Goal: Transaction & Acquisition: Purchase product/service

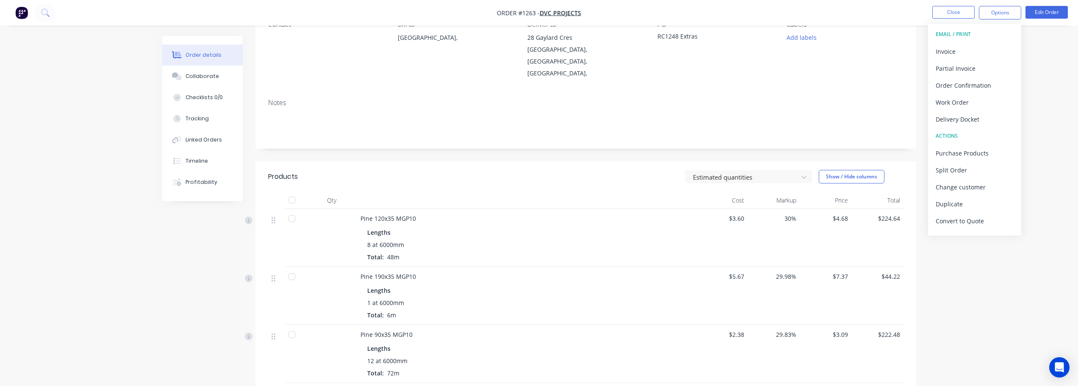
click at [963, 15] on button "Close" at bounding box center [954, 12] width 42 height 13
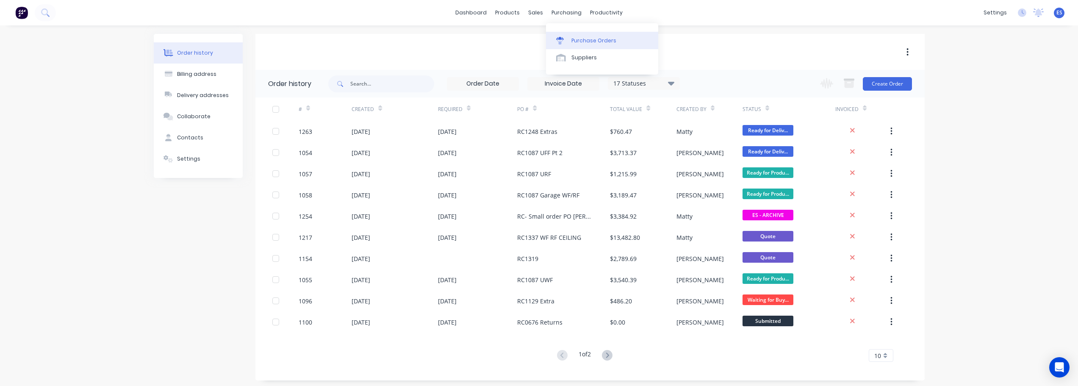
click at [584, 39] on div "Purchase Orders" at bounding box center [594, 41] width 45 height 8
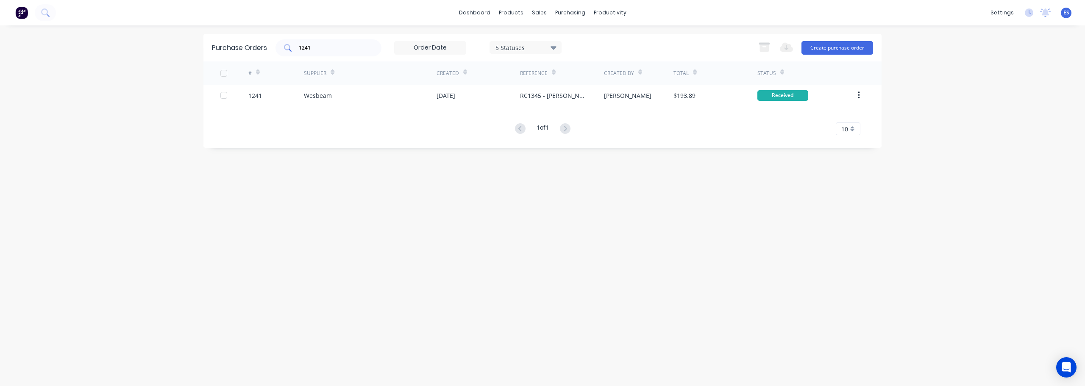
click at [328, 50] on input "1241" at bounding box center [333, 48] width 70 height 8
type input "1"
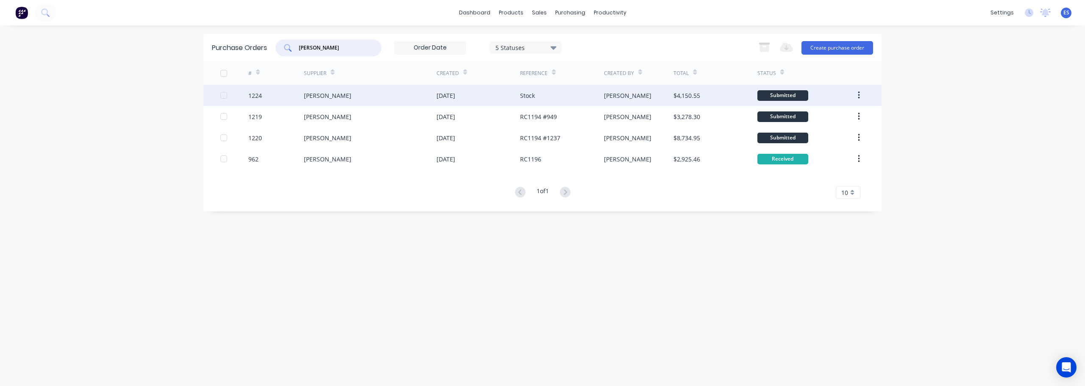
type input "[PERSON_NAME]"
click at [394, 100] on div "[PERSON_NAME]" at bounding box center [370, 95] width 133 height 21
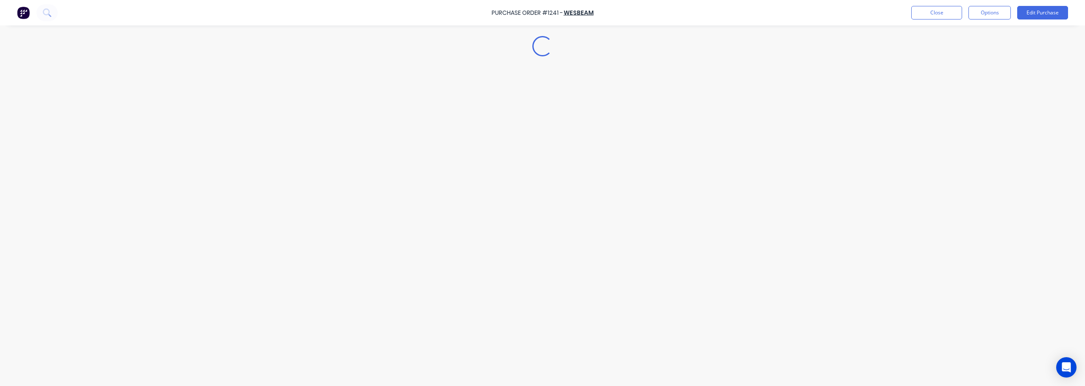
type textarea "x"
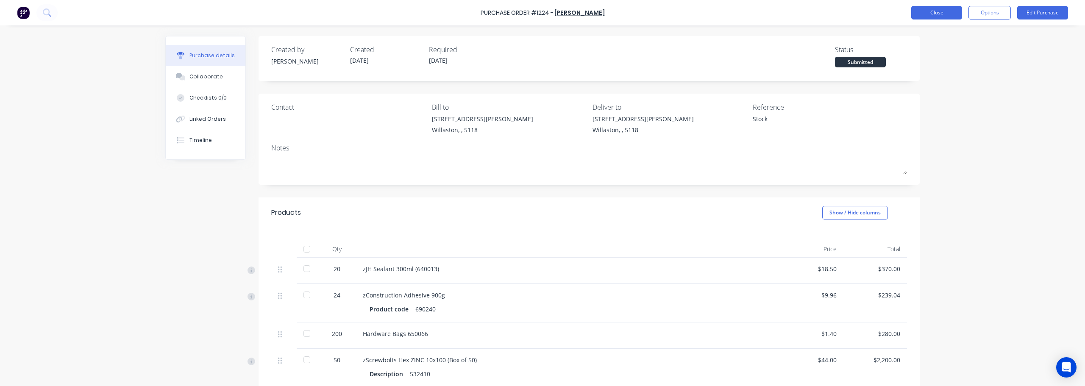
click at [945, 17] on button "Close" at bounding box center [936, 13] width 51 height 14
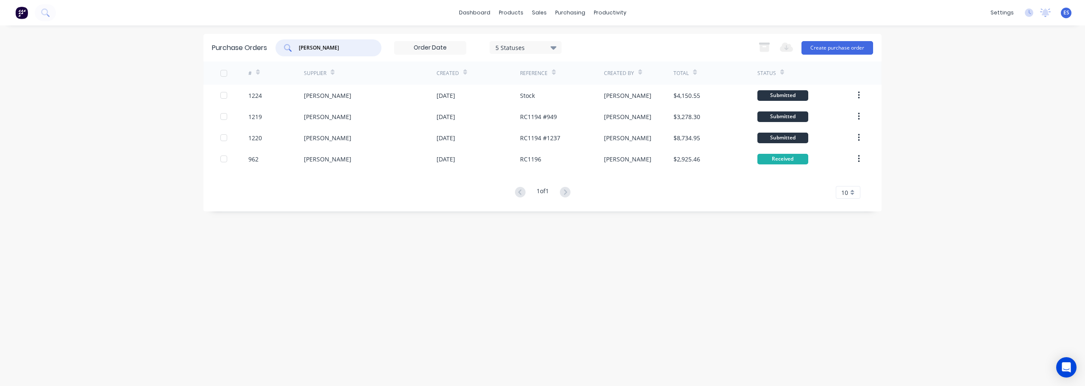
click at [355, 45] on input "[PERSON_NAME]" at bounding box center [333, 48] width 70 height 8
type input "B"
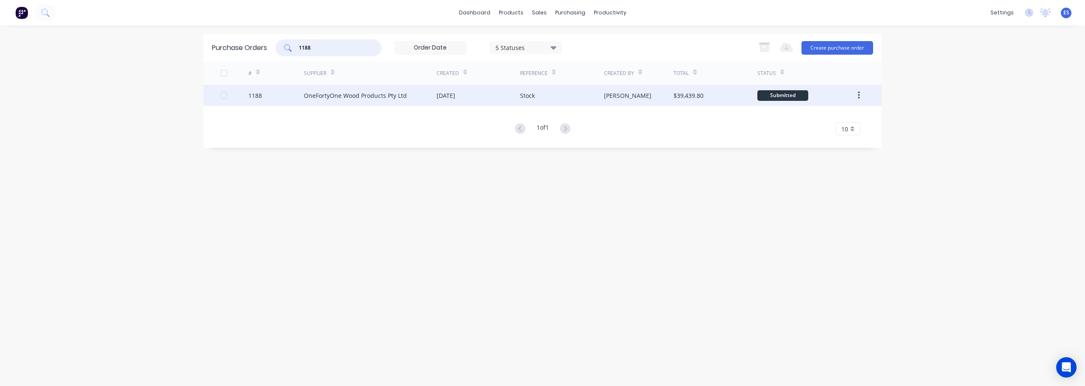
type input "1188"
click at [430, 98] on div "OneFortyOne Wood Products Pty Ltd" at bounding box center [370, 95] width 133 height 21
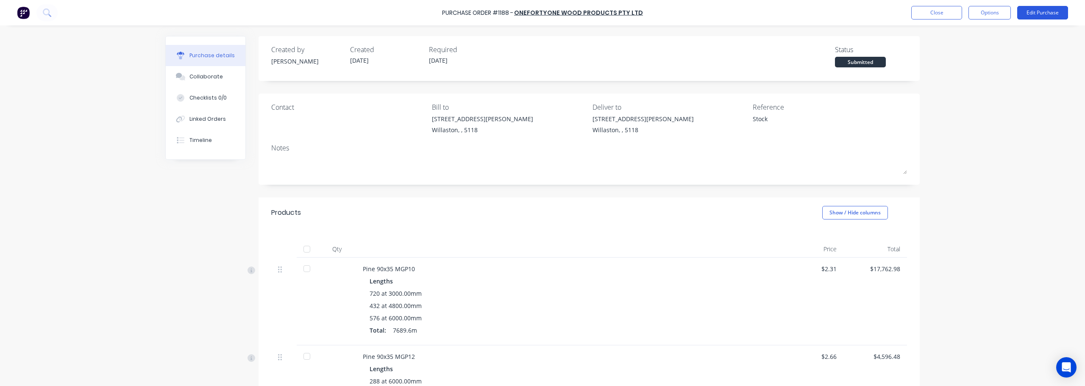
click at [1050, 16] on button "Edit Purchase" at bounding box center [1042, 13] width 51 height 14
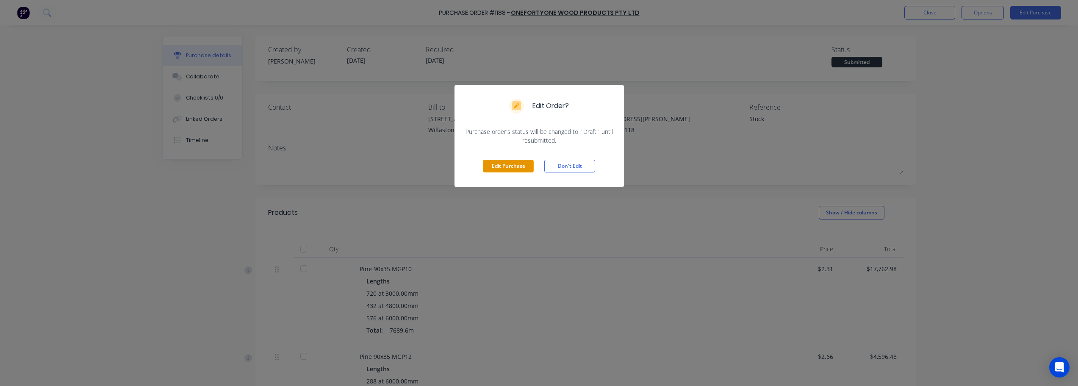
click at [495, 166] on button "Edit Purchase" at bounding box center [508, 166] width 51 height 13
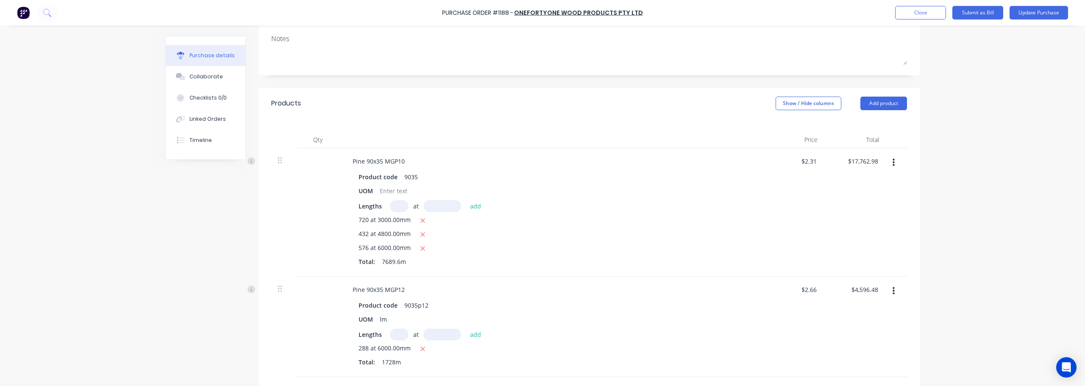
scroll to position [127, 0]
click at [420, 244] on icon "button" at bounding box center [422, 244] width 5 height 5
type textarea "x"
type input "$9,779.62"
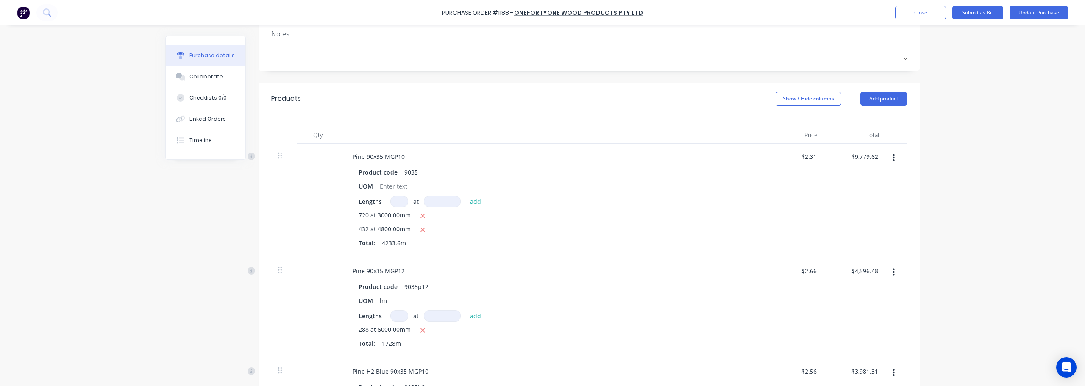
click at [394, 202] on input at bounding box center [399, 201] width 18 height 11
type textarea "x"
type input "5"
type textarea "x"
type input "57"
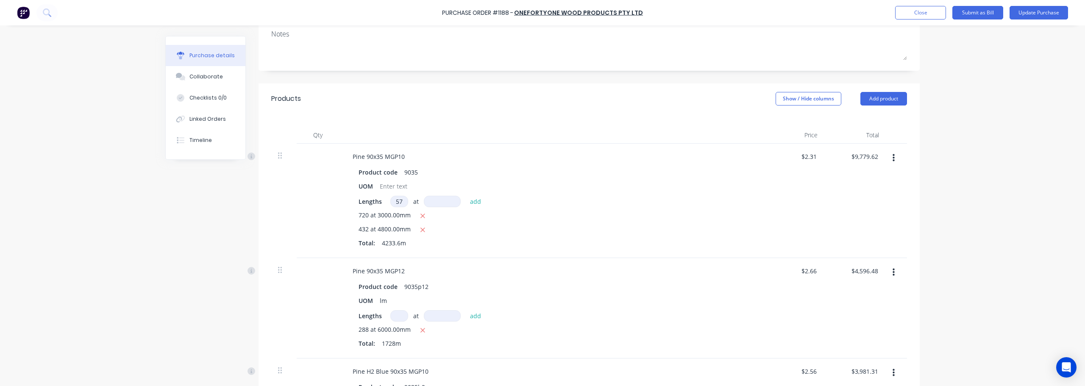
type textarea "x"
type input "575"
type textarea "x"
type input "6"
type textarea "x"
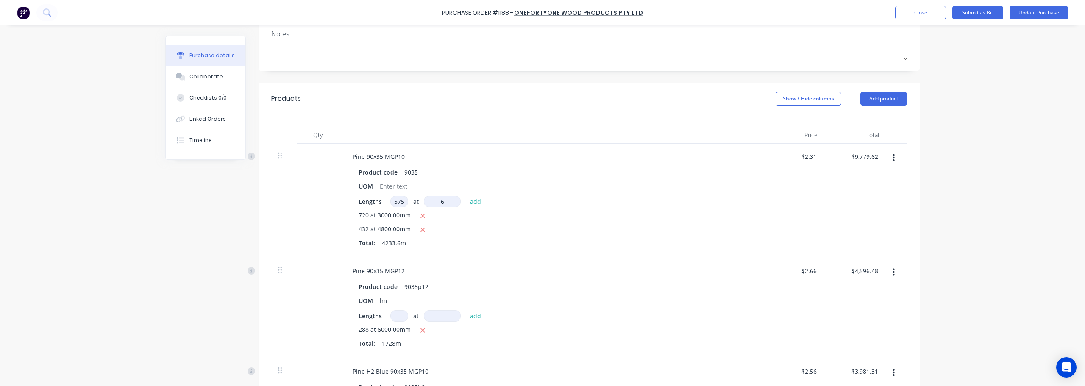
type input "60"
type textarea "x"
type input "600"
type textarea "x"
type input "6000"
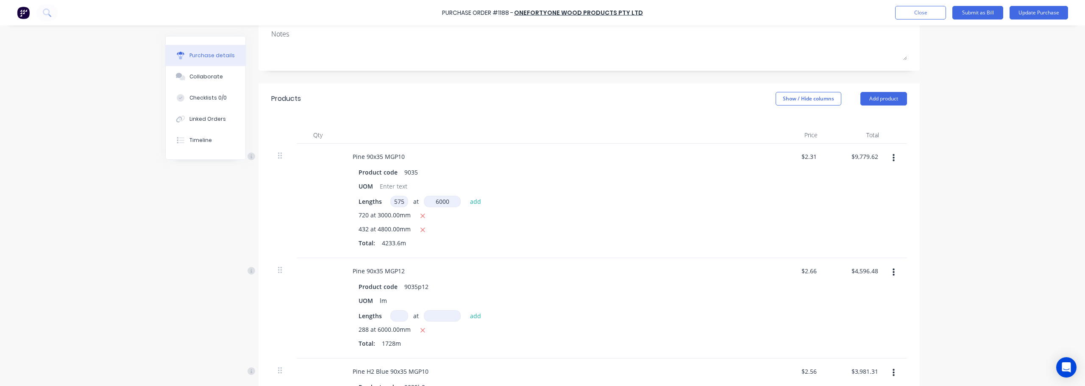
type textarea "x"
type input "$17,749.12"
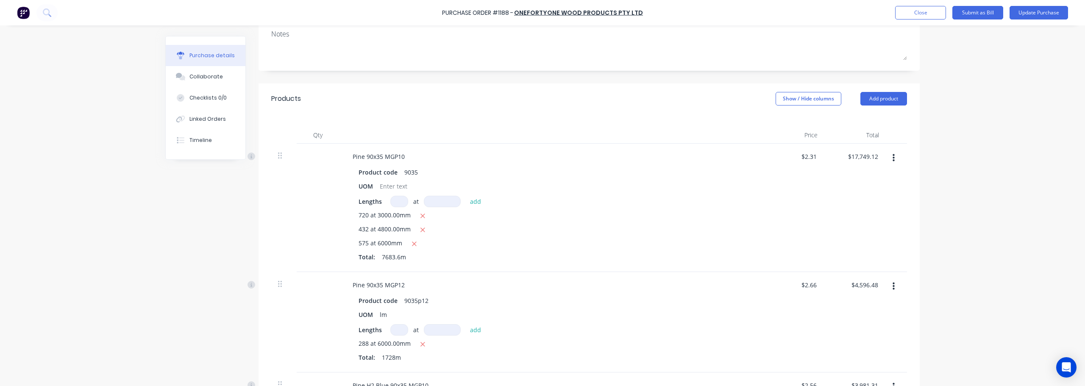
type textarea "x"
type input "7"
type textarea "x"
type input "72"
type textarea "x"
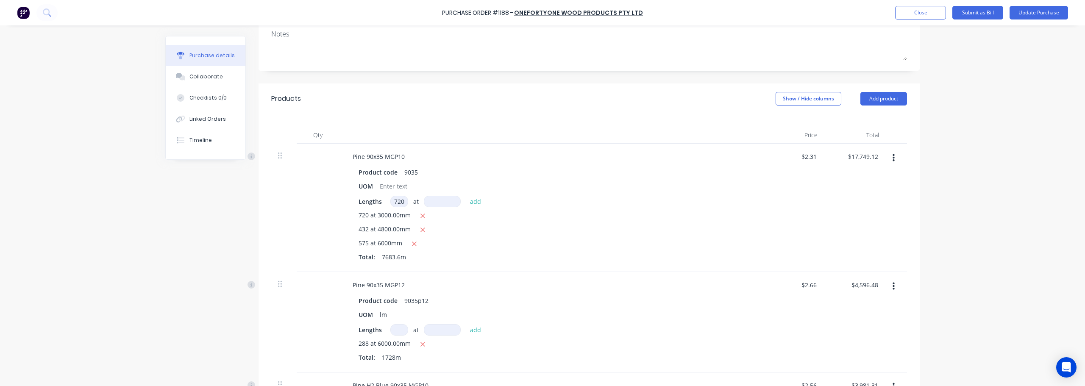
type input "720"
type textarea "x"
type input "3"
type textarea "x"
type input "30"
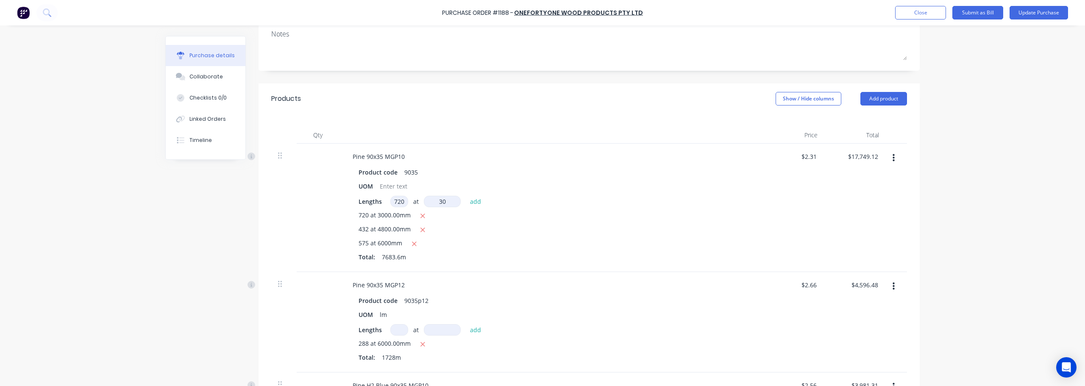
type textarea "x"
type input "300"
type textarea "x"
type input "3000"
type textarea "x"
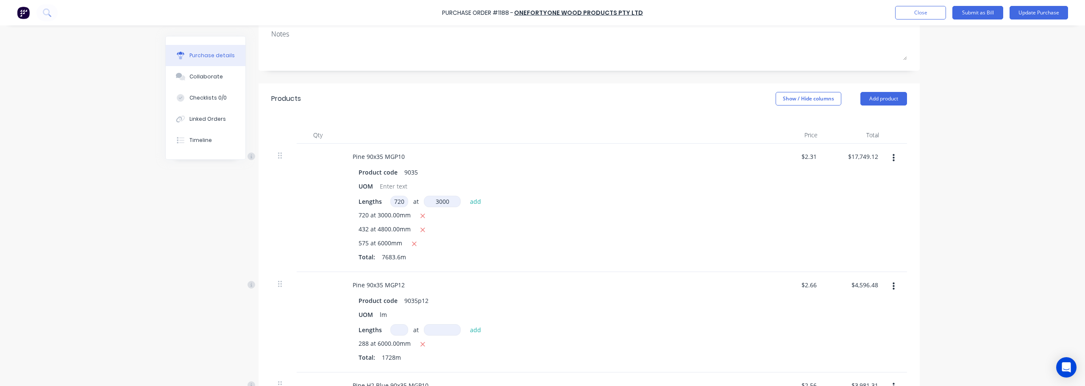
type input "$22,738.72"
type textarea "x"
type input "4"
type textarea "x"
type input "43"
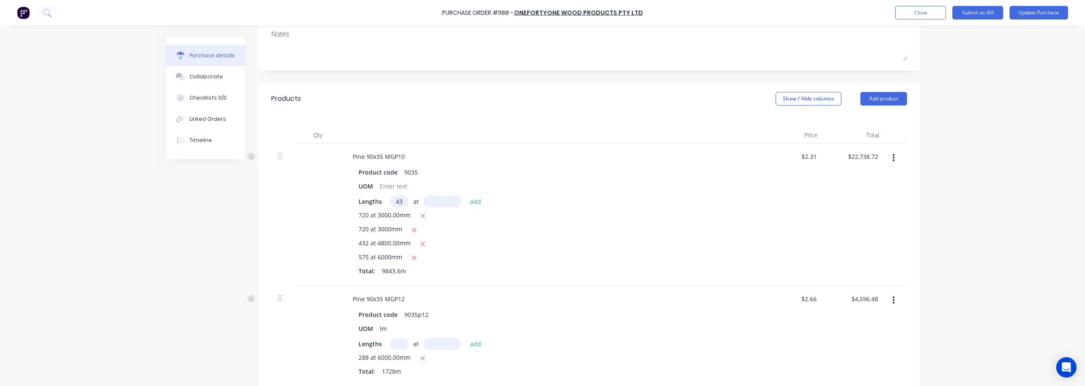
type textarea "x"
type input "432"
type textarea "x"
type input "4"
type textarea "x"
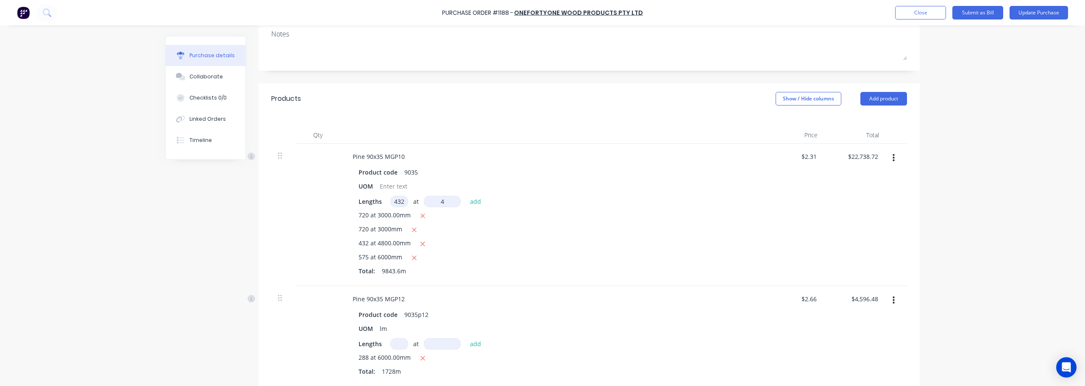
type input "48"
type textarea "x"
type input "480"
type textarea "x"
type input "4800"
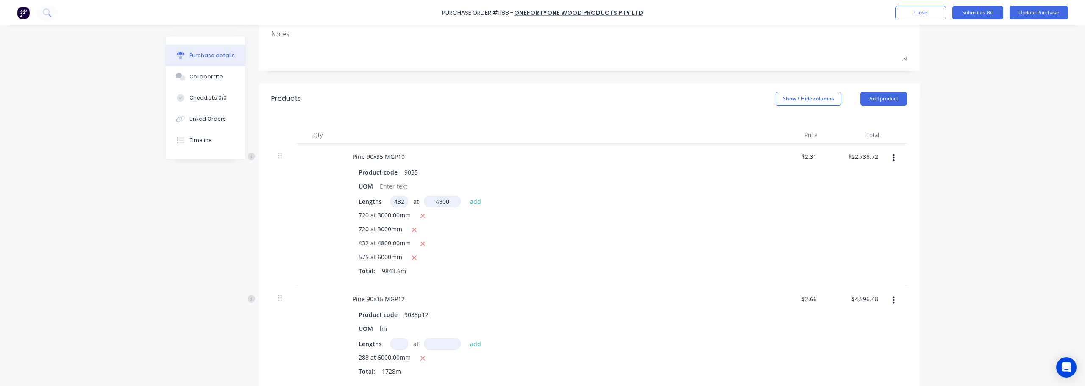
type textarea "x"
type input "$27,528.73"
click at [417, 216] on button "button" at bounding box center [422, 216] width 11 height 11
type textarea "x"
type input "$22,539.13"
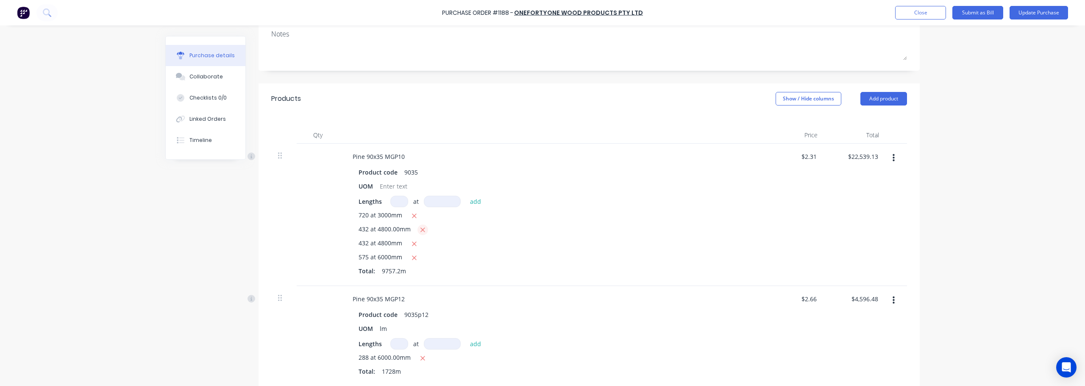
click at [421, 227] on icon "button" at bounding box center [423, 230] width 6 height 8
type textarea "x"
type input "$17,749.12"
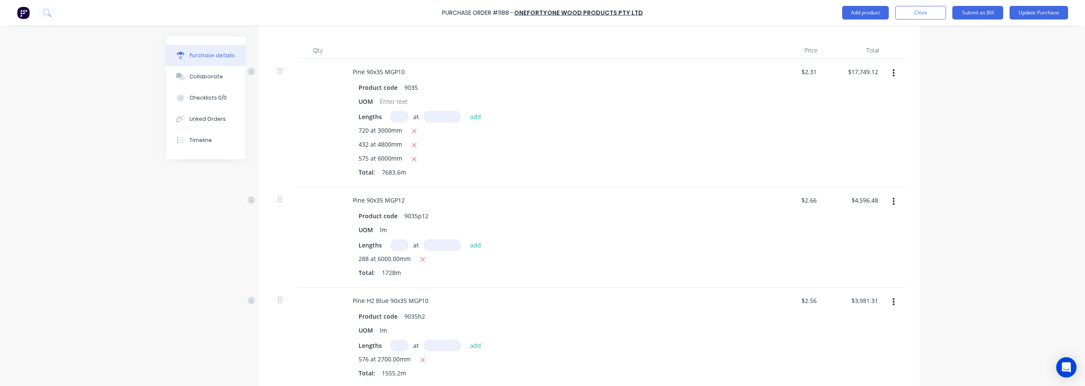
click at [399, 247] on input at bounding box center [399, 244] width 18 height 11
type textarea "x"
type input "2"
type textarea "x"
type input "28"
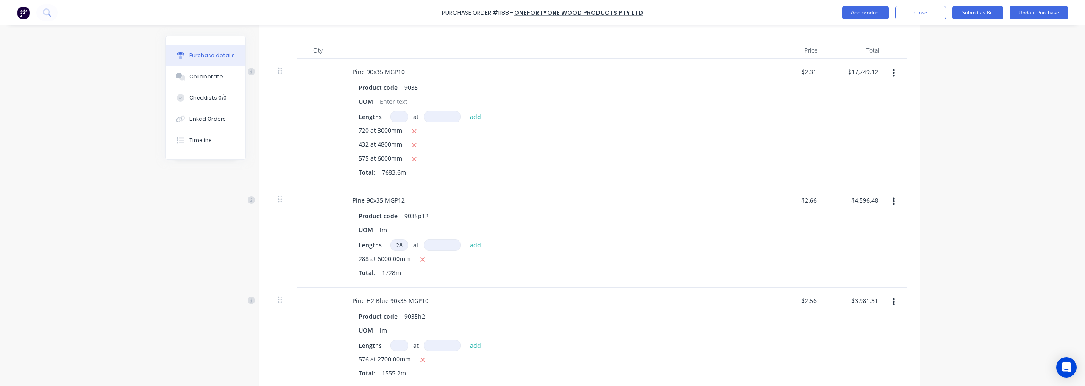
type textarea "x"
type input "288"
type textarea "x"
type input "6"
type textarea "x"
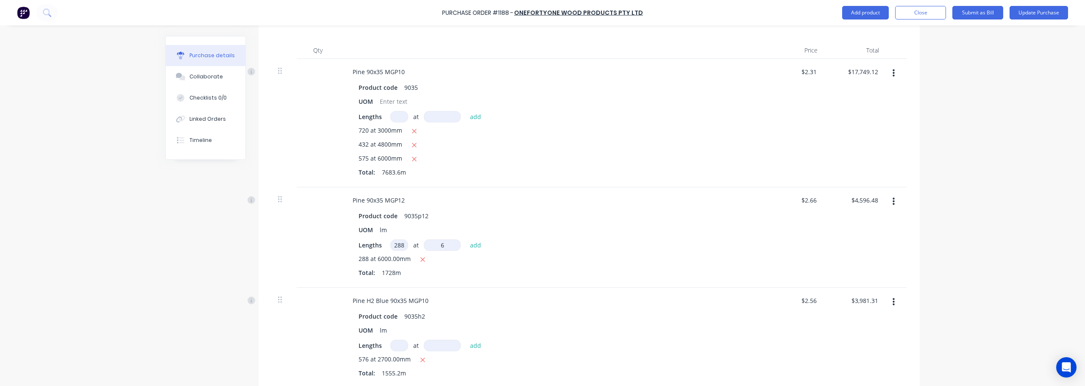
type input "60"
type textarea "x"
type input "600"
type textarea "x"
type input "6000"
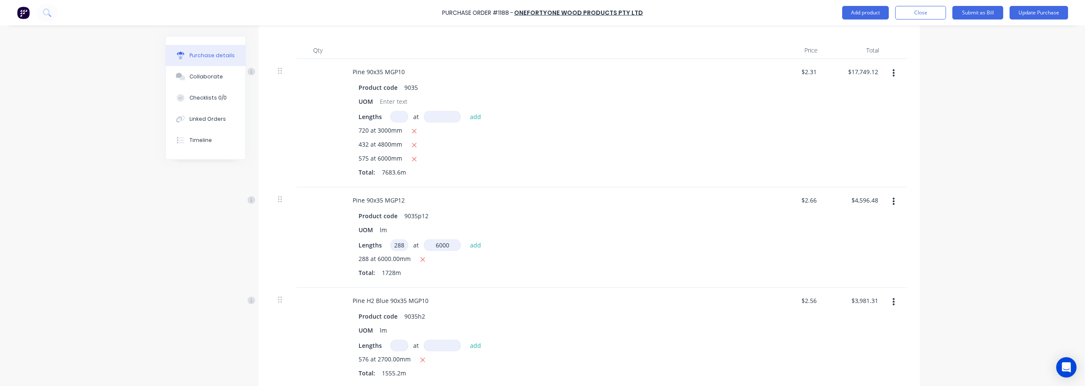
type textarea "x"
type input "$9,192.96"
click at [420, 263] on icon "button" at bounding box center [423, 260] width 6 height 8
type textarea "x"
type input "$4,596.48"
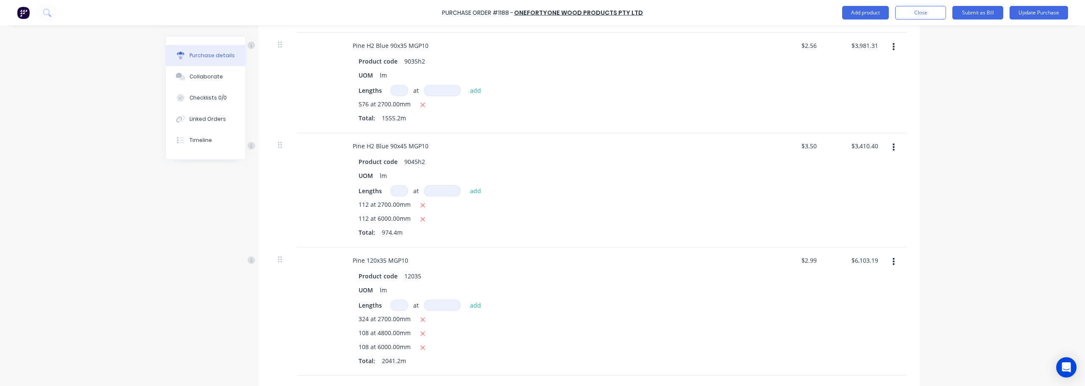
scroll to position [508, 0]
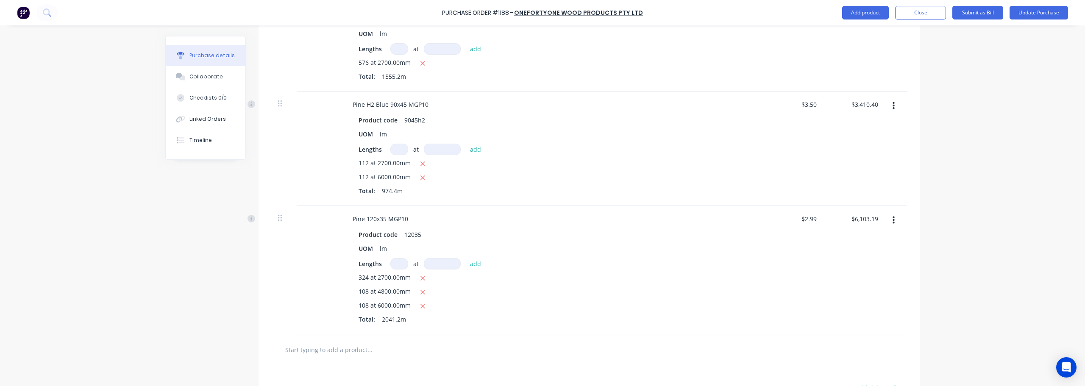
click at [392, 266] on input at bounding box center [399, 263] width 18 height 11
type textarea "x"
type input "1"
type textarea "x"
type input "10"
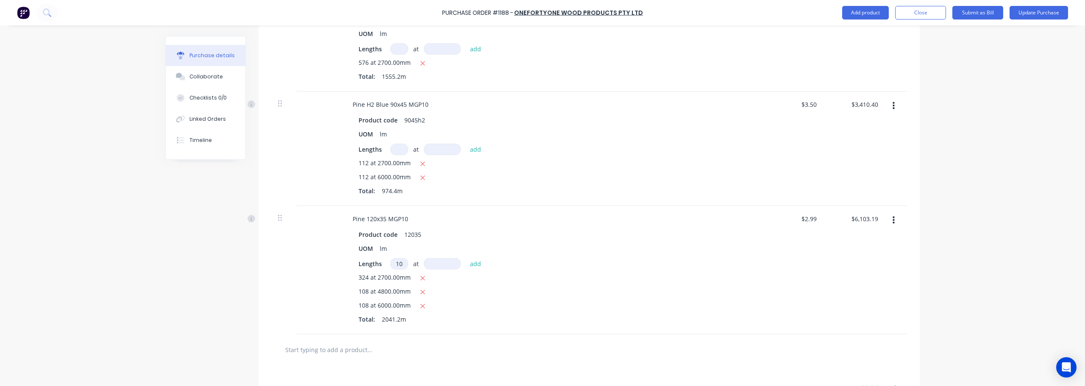
type textarea "x"
type input "108"
type textarea "x"
type input "4"
type textarea "x"
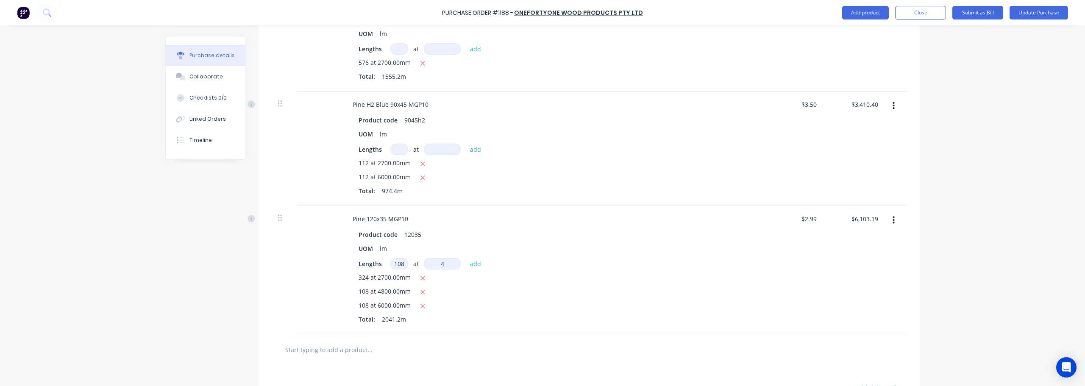
type input "48"
type textarea "x"
type input "480"
type textarea "x"
type input "4800"
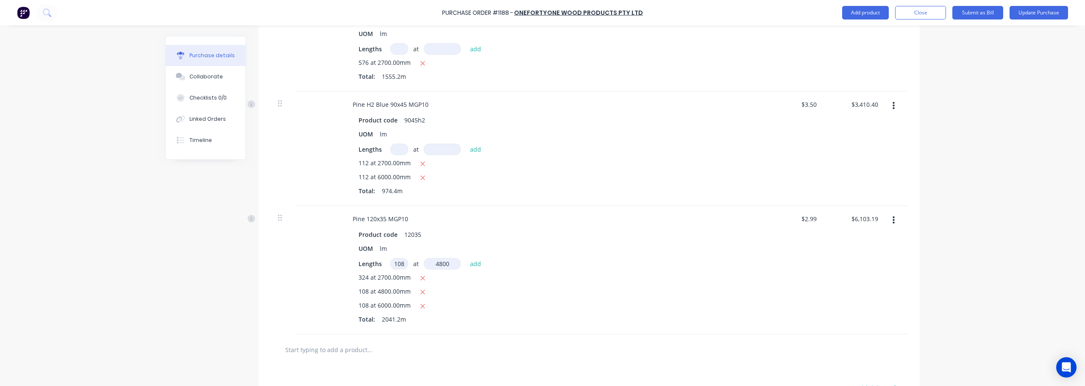
type textarea "x"
type input "$7,653.20"
click at [423, 293] on button "button" at bounding box center [422, 292] width 11 height 11
type textarea "x"
type input "$6,103.19"
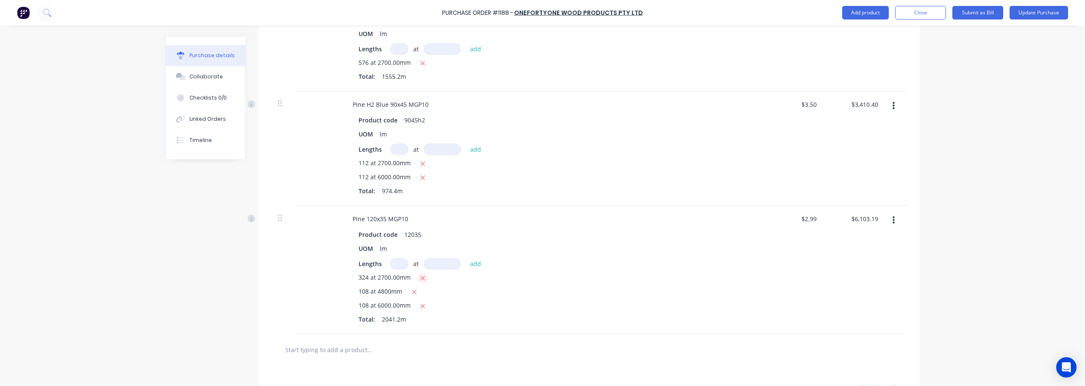
type textarea "x"
type input "1"
type textarea "x"
type input "10"
type textarea "x"
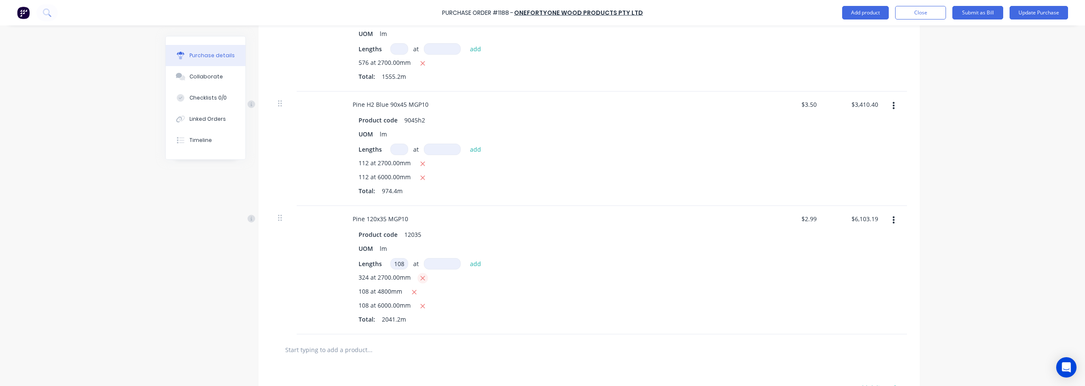
type input "108"
type textarea "x"
type input "6"
type textarea "x"
type input "60"
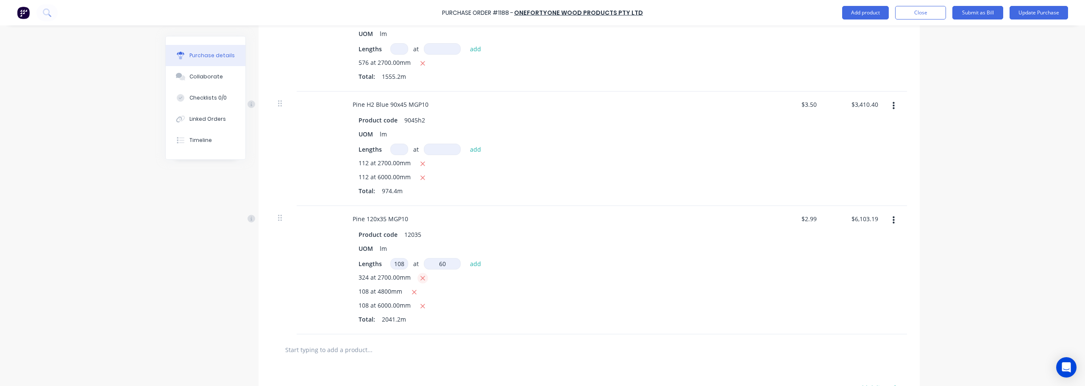
type textarea "x"
type input "600"
type textarea "x"
type input "6000"
type textarea "x"
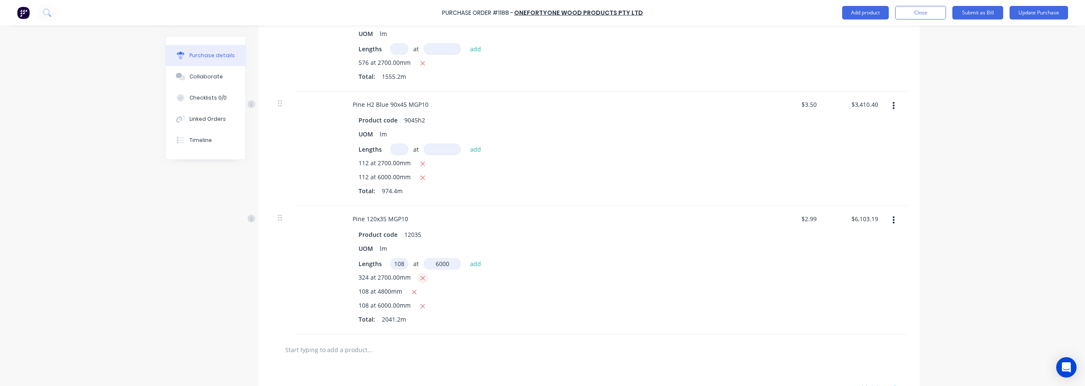
type input "$8,040.71"
click at [423, 305] on button "button" at bounding box center [422, 306] width 11 height 11
type textarea "x"
type input "$6,103.19"
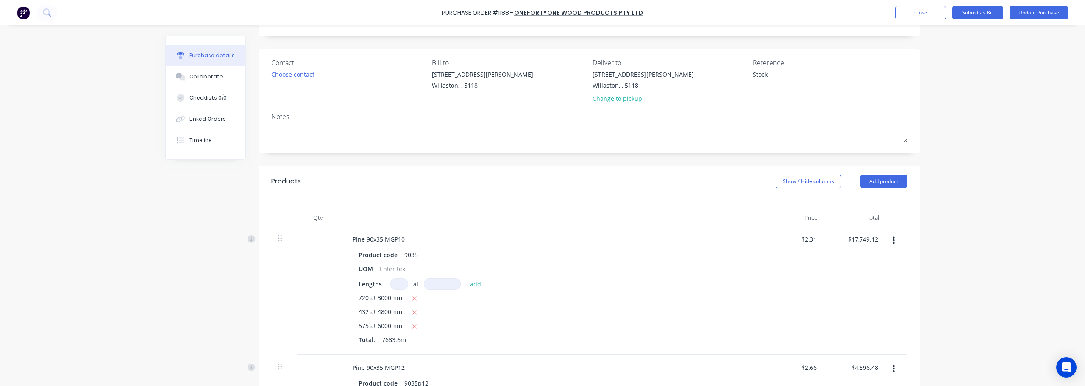
scroll to position [0, 0]
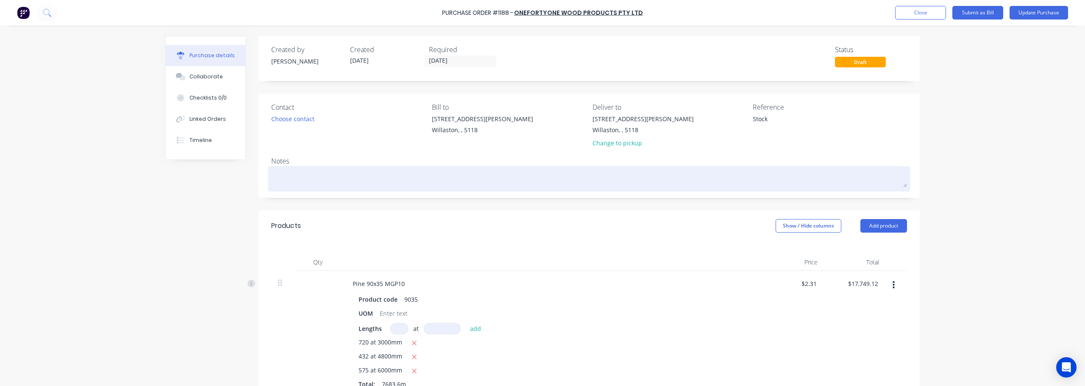
click at [313, 176] on textarea at bounding box center [589, 177] width 636 height 19
type textarea "x"
type textarea "o"
type textarea "x"
type textarea "on"
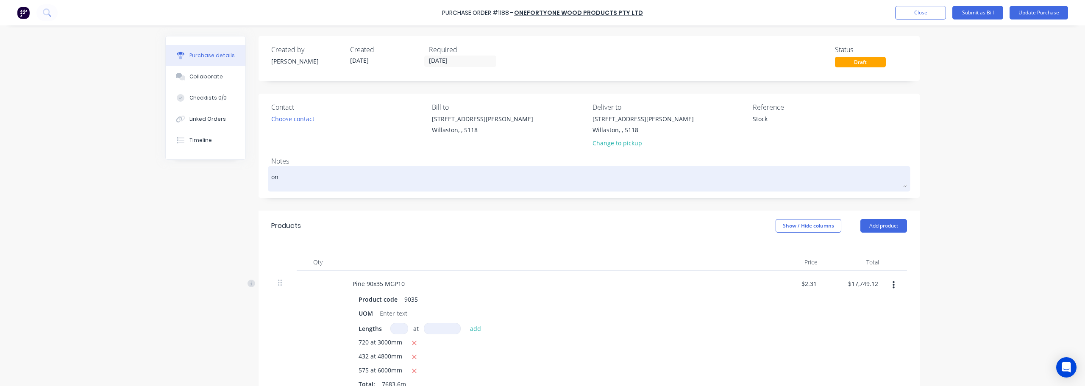
type textarea "x"
type textarea "onl"
type textarea "x"
type textarea "only"
type textarea "x"
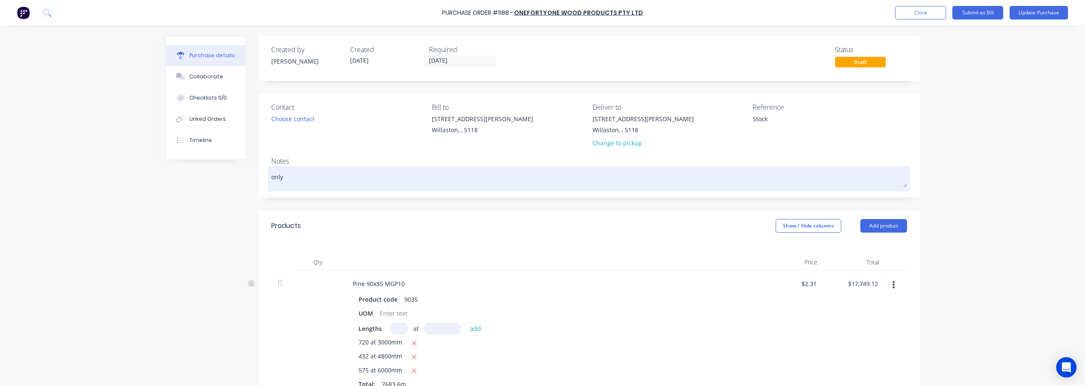
type textarea "only"
type textarea "x"
type textarea "only s"
type textarea "x"
type textarea "only se"
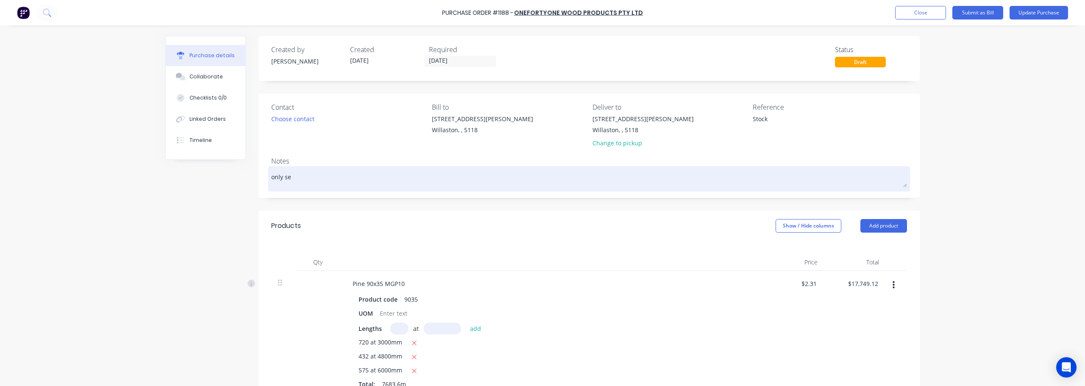
type textarea "x"
type textarea "only sen"
type textarea "x"
type textarea "only sent"
type textarea "x"
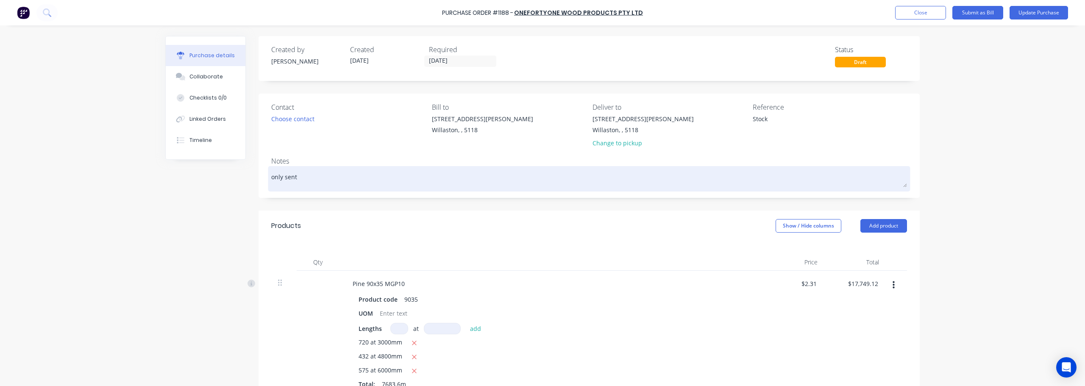
type textarea "only sent"
type textarea "x"
type textarea "only sent 2"
type textarea "x"
type textarea "only sent 21"
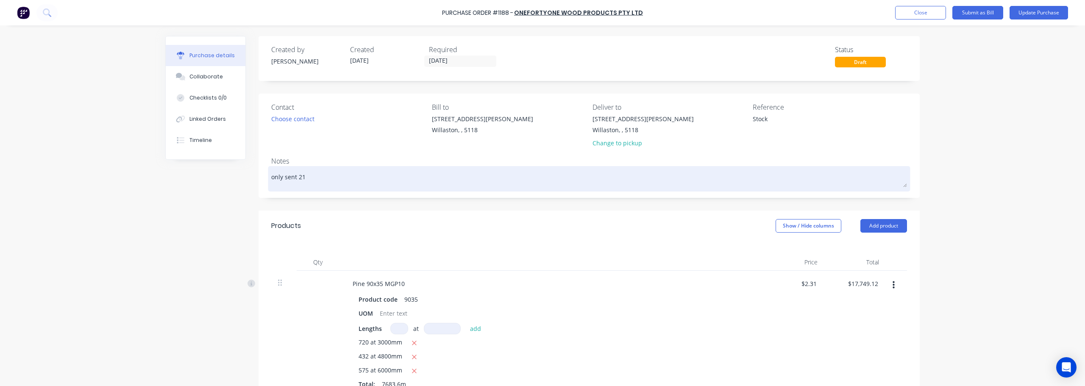
type textarea "x"
type textarea "only sent 216"
type textarea "x"
type textarea "only sent 216/"
type textarea "x"
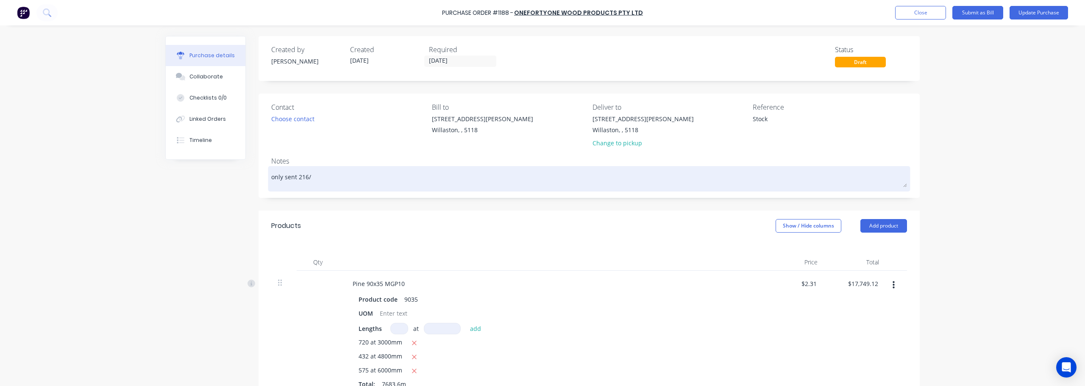
type textarea "only sent 216/2"
type textarea "x"
type textarea "only sent 216/2."
type textarea "x"
type textarea "only sent 216/2.7"
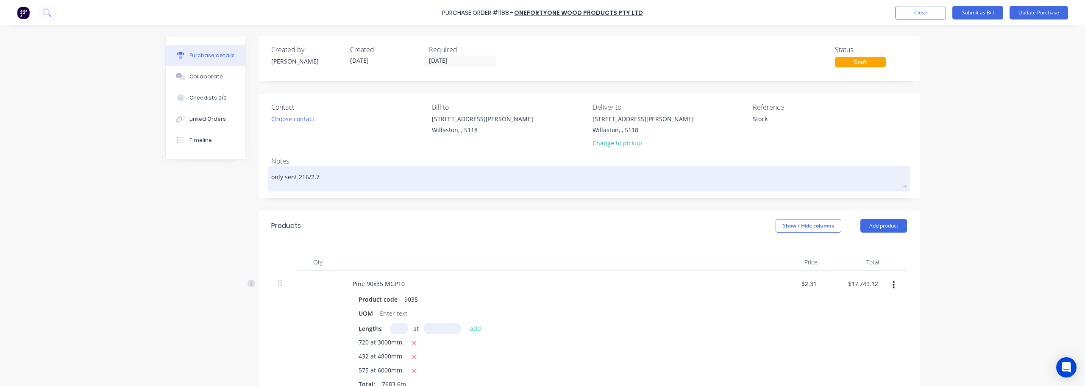
type textarea "x"
type textarea "only sent 216/2.7"
type textarea "x"
type textarea "only sent 216/2.7 o"
type textarea "x"
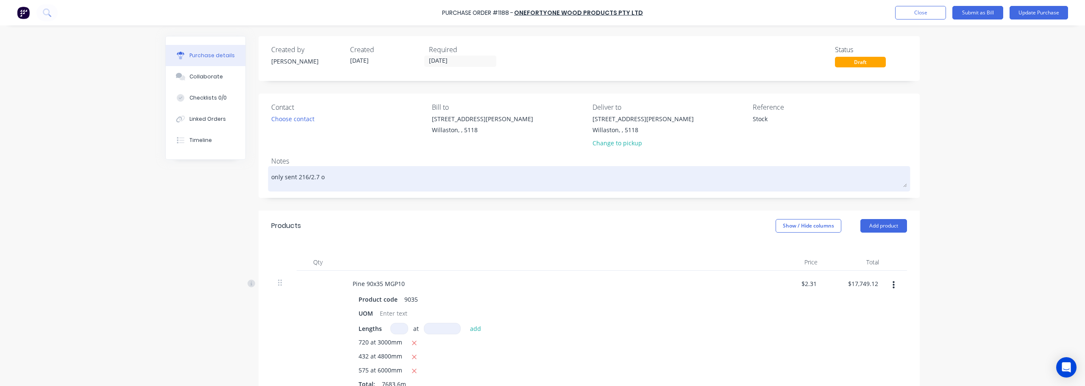
type textarea "only sent 216/2.7 of"
type textarea "x"
type textarea "only sent 216/2.7 of"
type textarea "x"
type textarea "only sent 216/2.7 of 1"
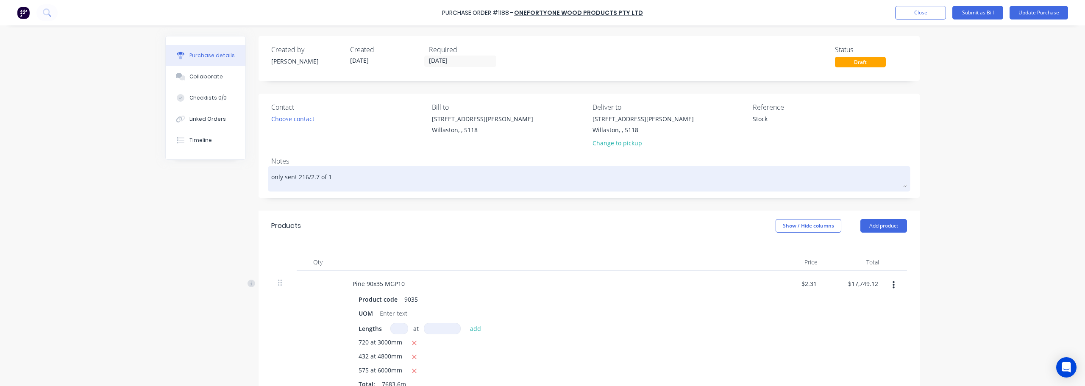
type textarea "x"
type textarea "only sent 216/2.7 of 12"
type textarea "x"
type textarea "only sent 216/2.7 of 120"
type textarea "x"
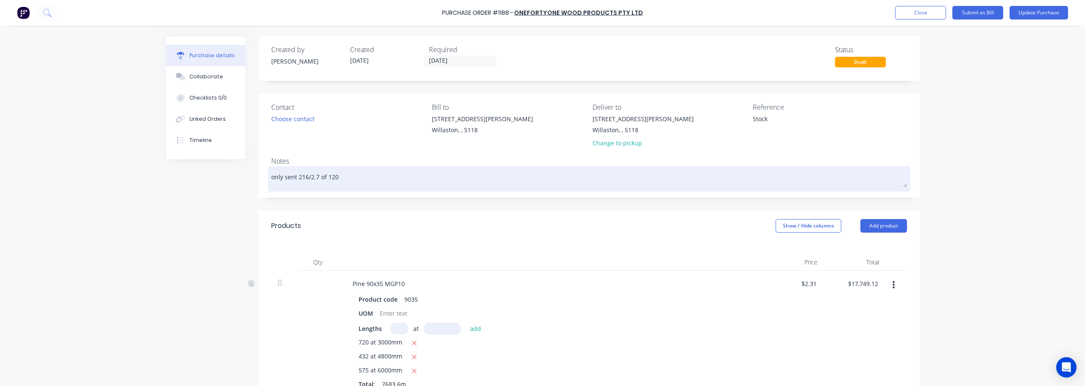
type textarea "only sent 216/2.7 of 120x"
type textarea "x"
type textarea "only sent 216/2.7 of 120x3"
type textarea "x"
type textarea "only sent 216/2.7 of 120x35"
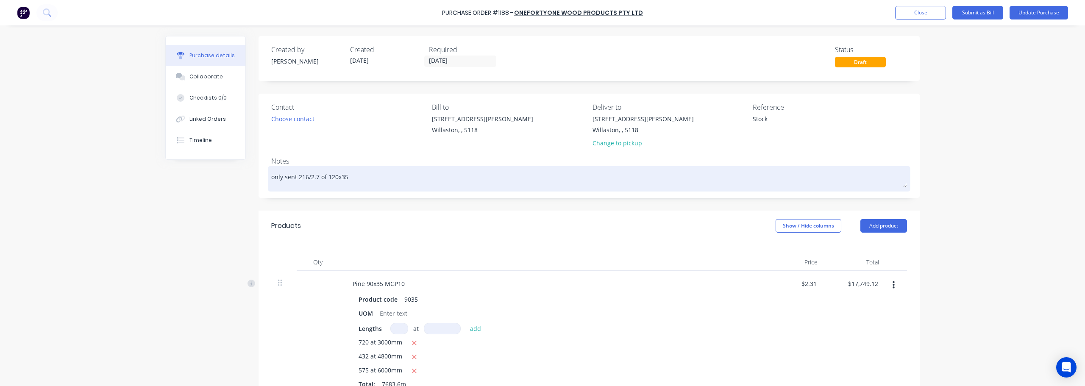
type textarea "x"
type textarea "only sent 216/2.7 of 120x35"
type textarea "x"
type textarea "only sent 216/2.7 of 120x35 n"
type textarea "x"
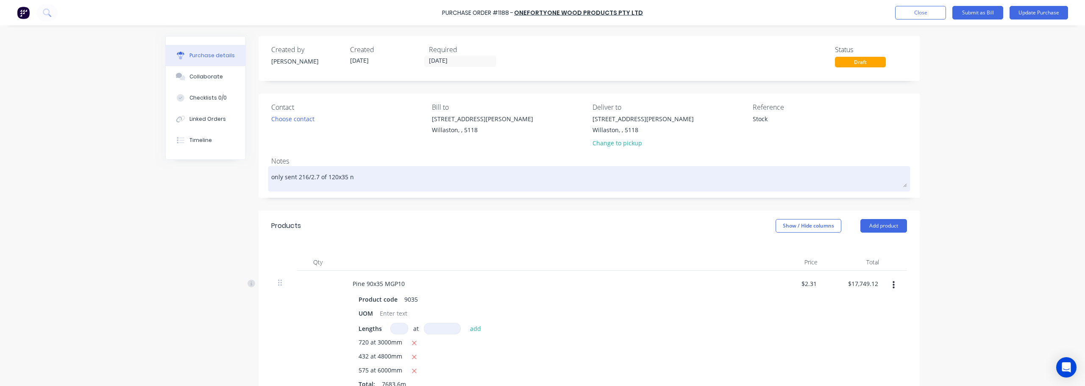
type textarea "only sent 216/2.7 of 120x35 no"
type textarea "x"
type textarea "only sent 216/2.7 of 120x35 not"
type textarea "x"
type textarea "only sent 216/2.7 of 120x35 not"
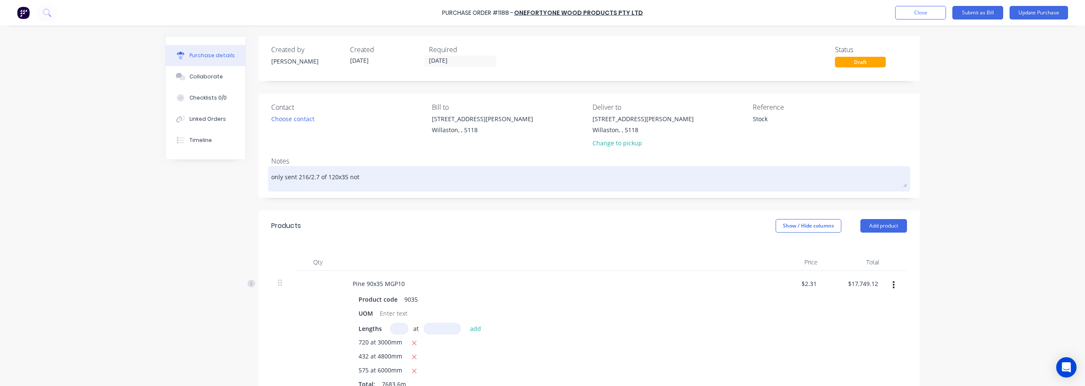
type textarea "x"
type textarea "only sent 216/2.7 of 120x35 not 3"
type textarea "x"
type textarea "only sent 216/2.7 of 120x35 not 32"
type textarea "x"
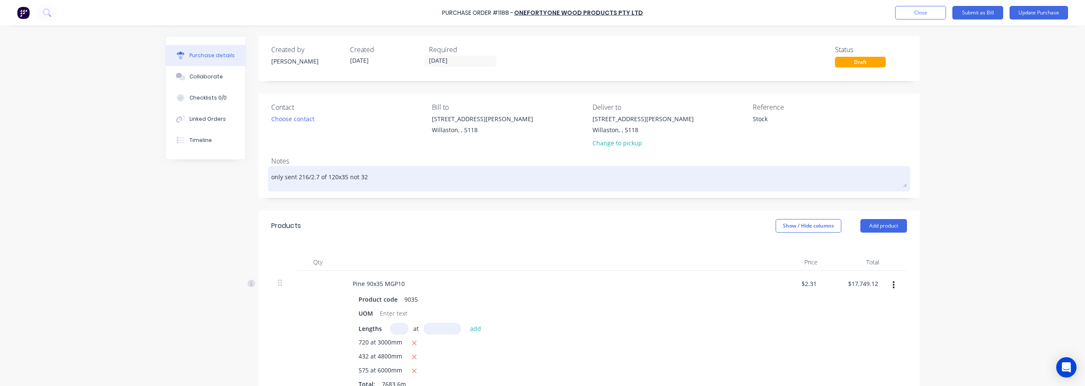
type textarea "only sent 216/2.7 of 120x35 not 327"
type textarea "x"
type textarea "only sent 216/2.7 of 120x35 not 327/"
type textarea "x"
type textarea "only sent 216/2.7 of 120x35 not 327/2"
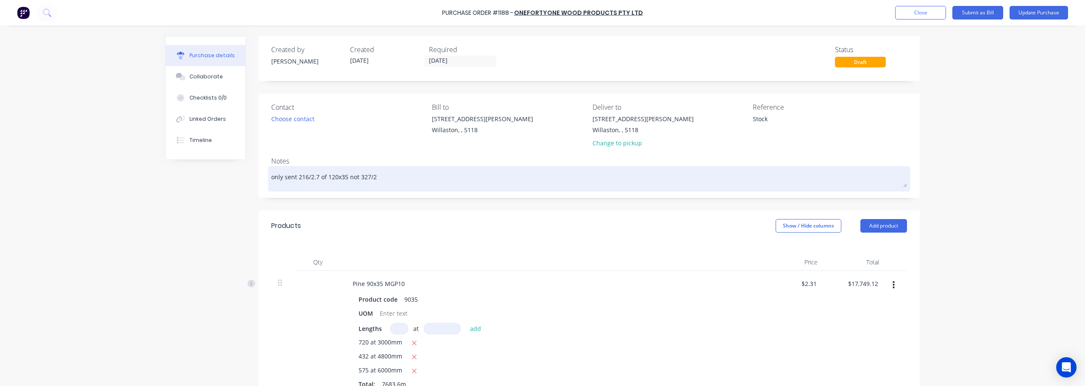
type textarea "x"
click at [364, 177] on textarea "only sent 216/2.7 of 120x35 not 327/2.7 as requested" at bounding box center [589, 177] width 636 height 19
click at [367, 176] on textarea "only sent 216/2.7 of 120x35 not 327/2.7 as requested" at bounding box center [589, 177] width 636 height 19
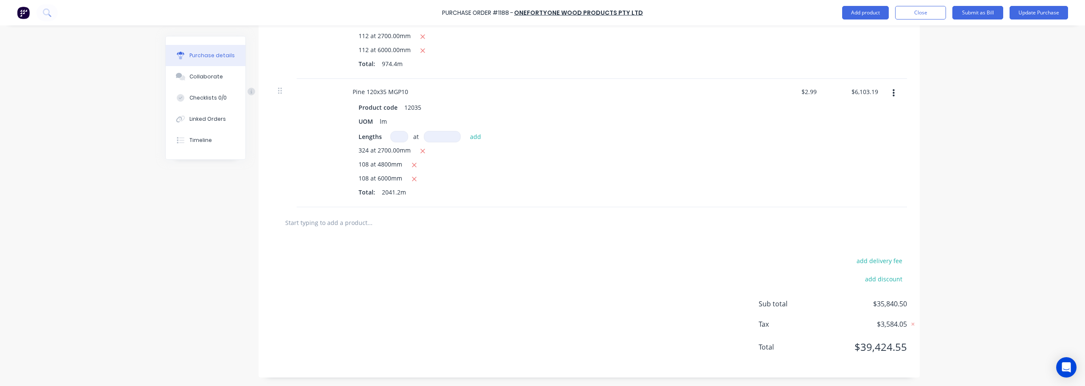
scroll to position [551, 0]
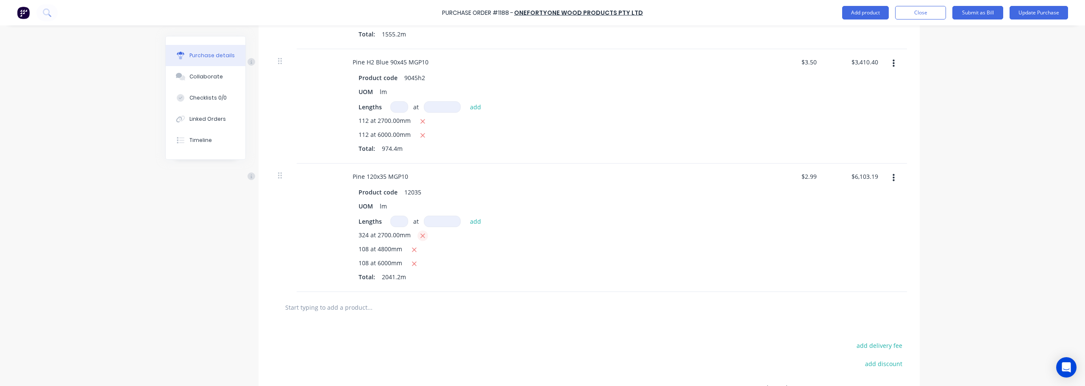
click at [420, 238] on icon "button" at bounding box center [423, 236] width 6 height 8
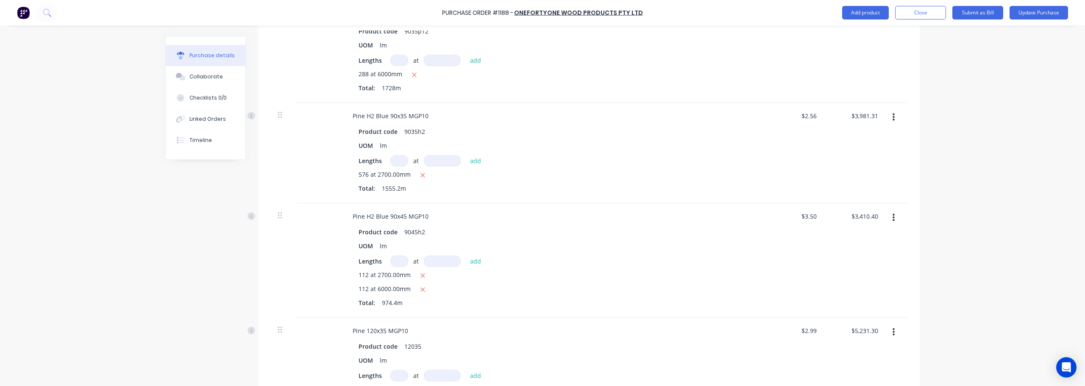
scroll to position [381, 0]
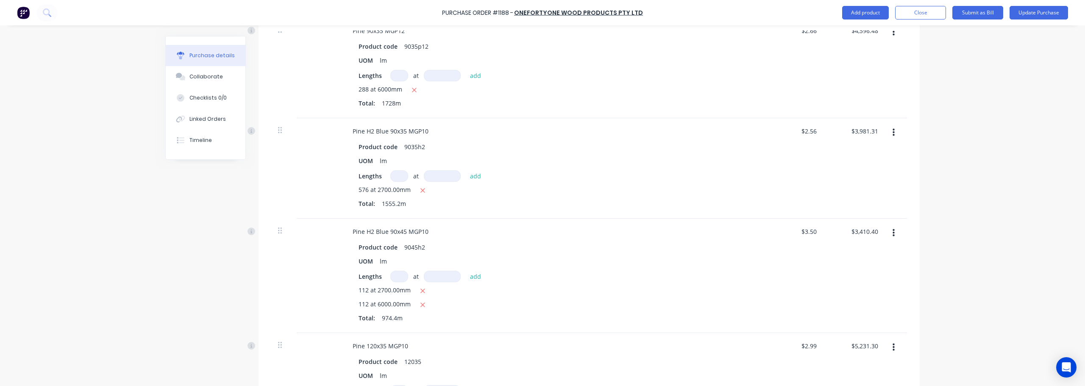
click at [402, 175] on input at bounding box center [399, 175] width 18 height 11
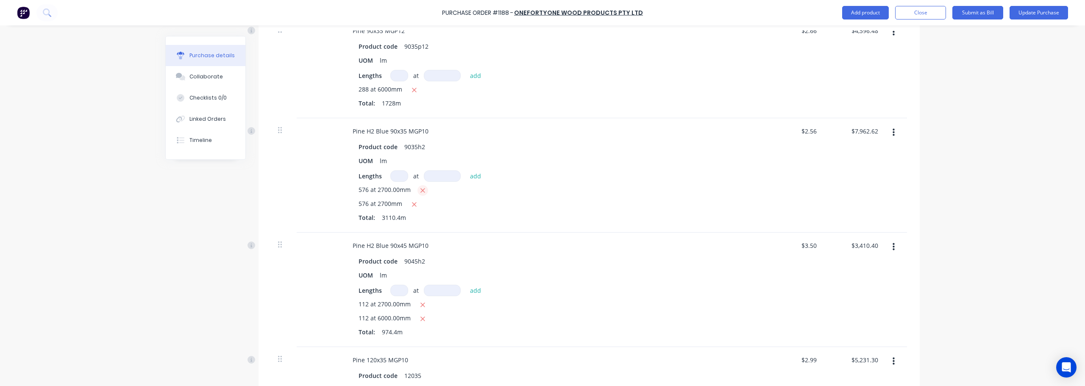
click at [423, 188] on button "button" at bounding box center [422, 190] width 11 height 11
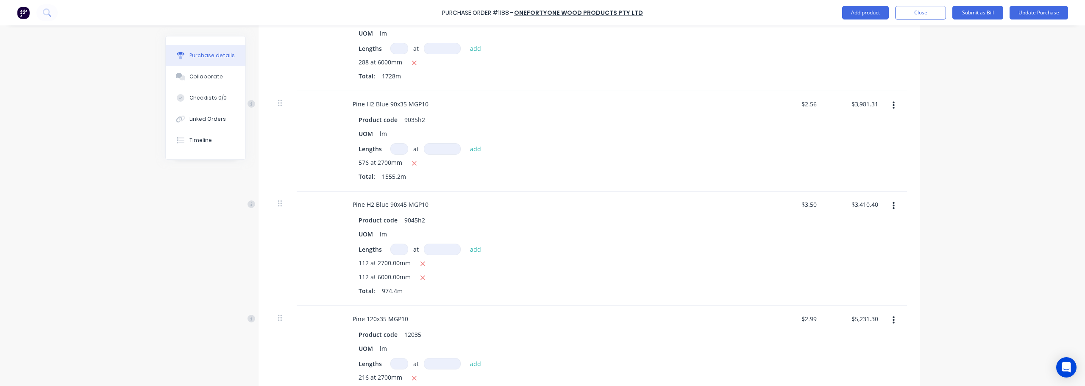
scroll to position [424, 0]
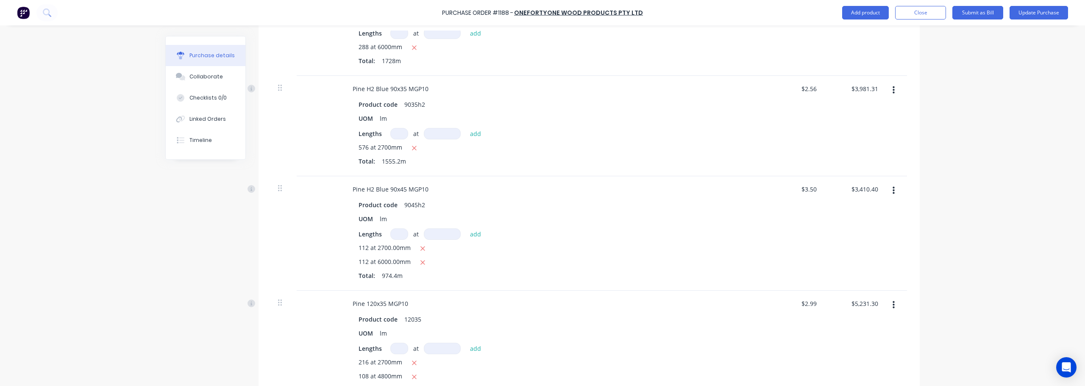
click at [400, 233] on input at bounding box center [399, 233] width 18 height 11
click at [478, 231] on button "add" at bounding box center [476, 234] width 20 height 10
click at [420, 247] on icon "button" at bounding box center [422, 248] width 5 height 5
click at [422, 263] on icon "button" at bounding box center [423, 263] width 6 height 8
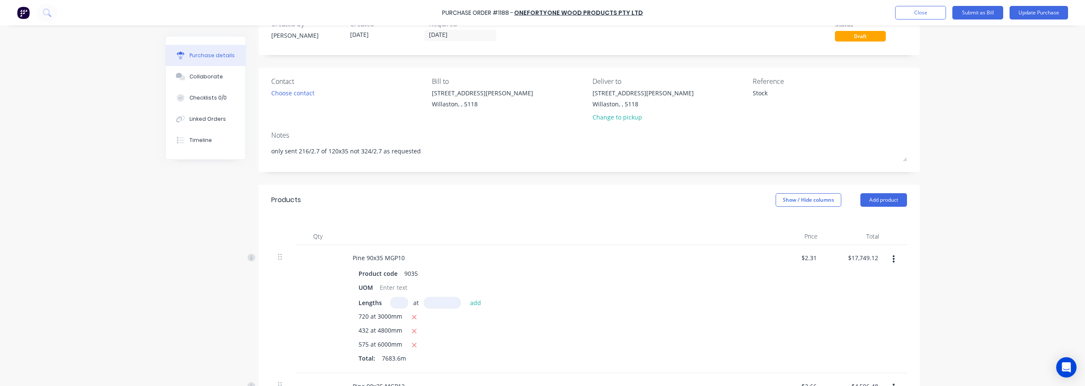
scroll to position [0, 0]
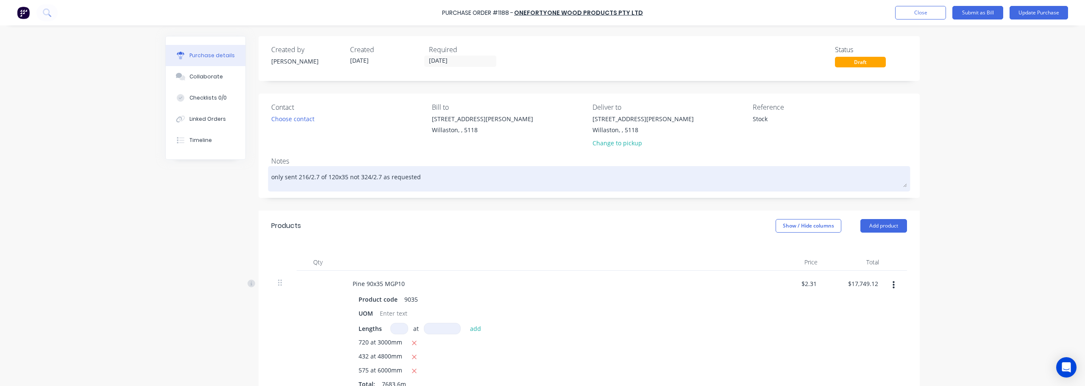
click at [430, 177] on textarea "only sent 216/2.7 of 120x35 not 324/2.7 as requested" at bounding box center [589, 177] width 636 height 19
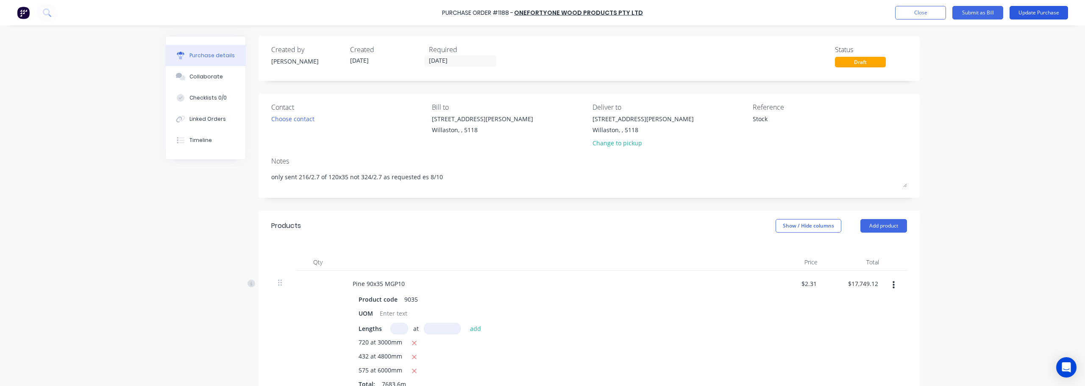
click at [1040, 15] on button "Update Purchase" at bounding box center [1038, 13] width 58 height 14
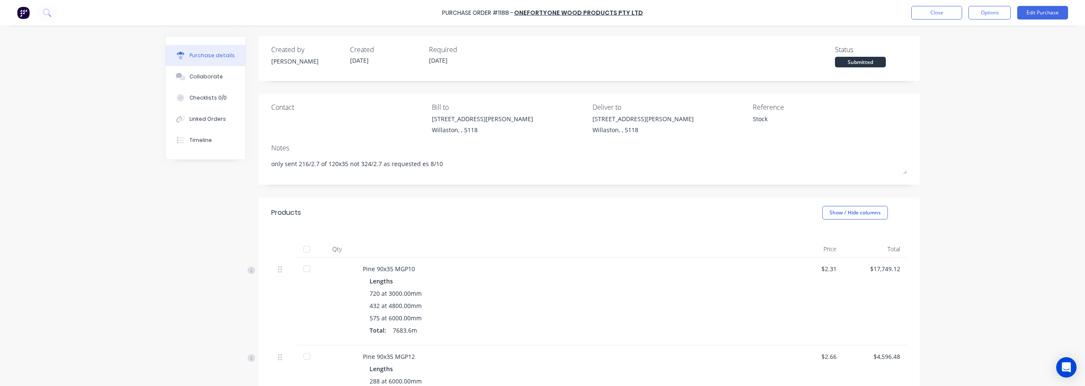
click at [308, 247] on div at bounding box center [306, 249] width 17 height 17
click at [930, 11] on button "Close" at bounding box center [936, 13] width 51 height 14
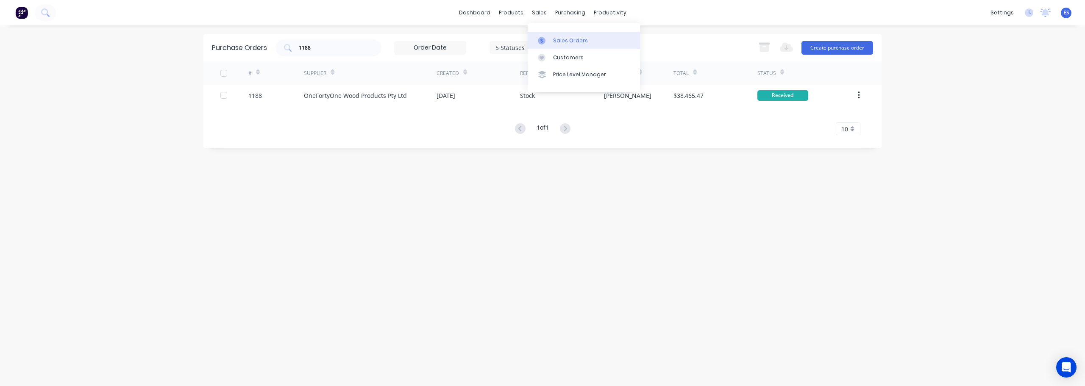
click at [552, 33] on link "Sales Orders" at bounding box center [584, 40] width 112 height 17
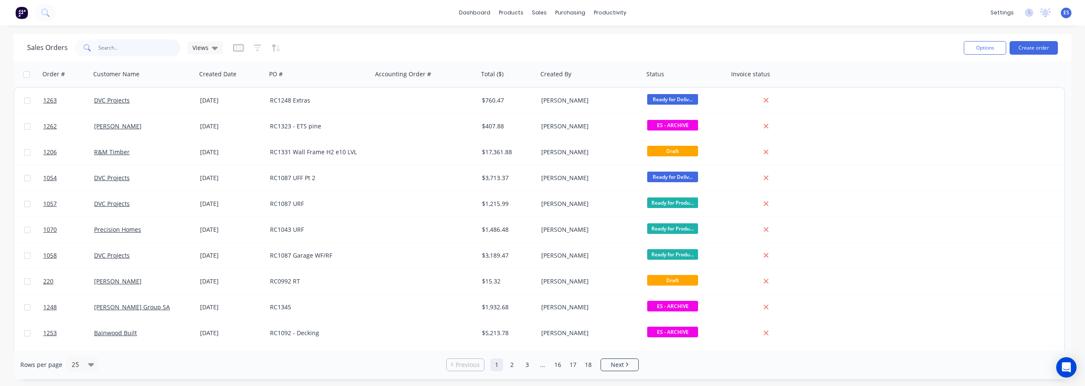
click at [105, 47] on input "text" at bounding box center [139, 47] width 83 height 17
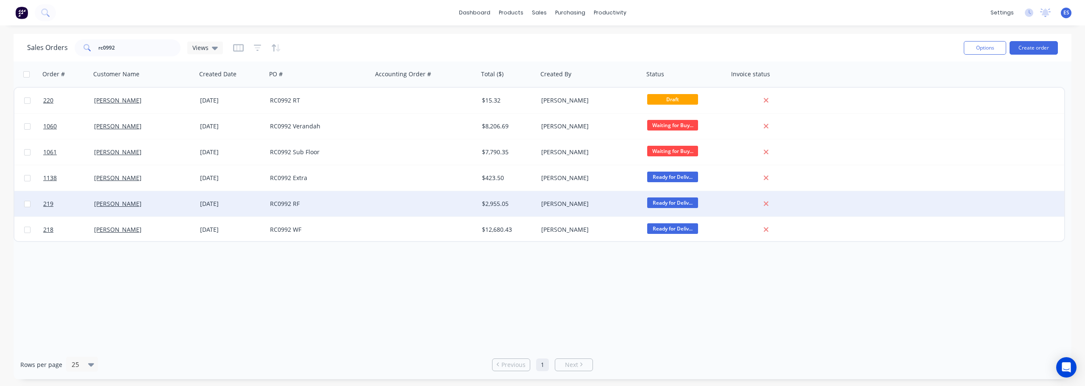
click at [322, 203] on div "RC0992 RF" at bounding box center [317, 204] width 94 height 8
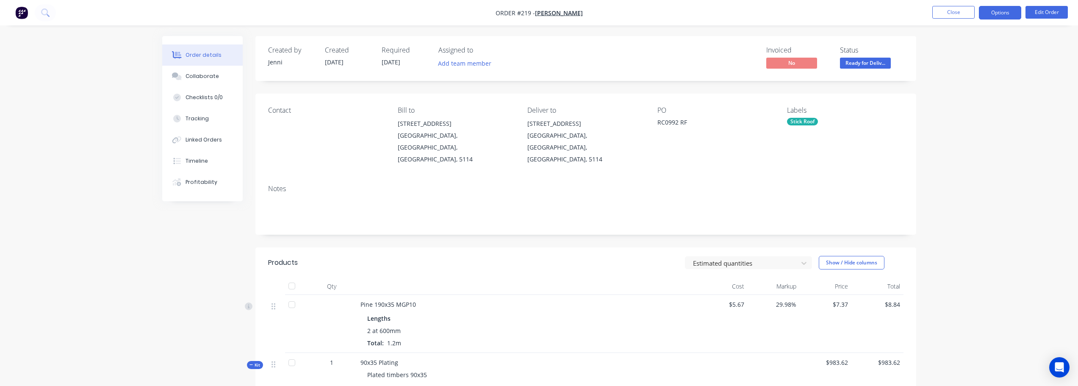
click at [1008, 15] on button "Options" at bounding box center [1000, 13] width 42 height 14
click at [963, 206] on div "Duplicate" at bounding box center [975, 204] width 78 height 12
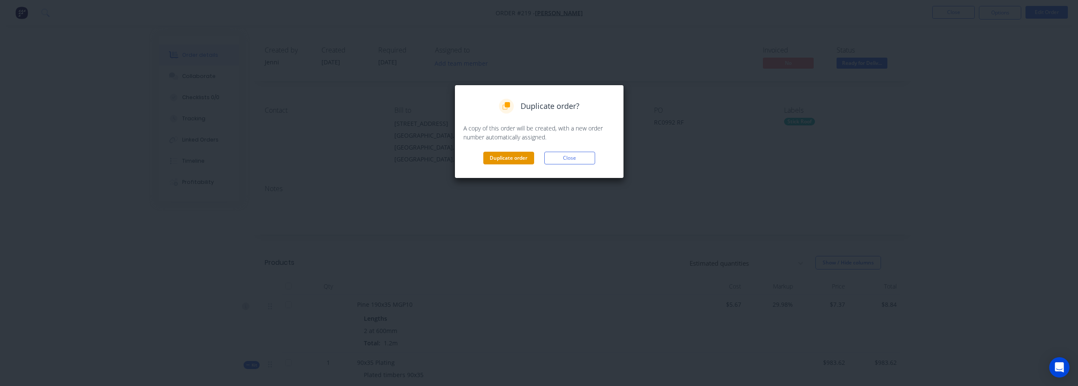
click at [503, 156] on button "Duplicate order" at bounding box center [508, 158] width 51 height 13
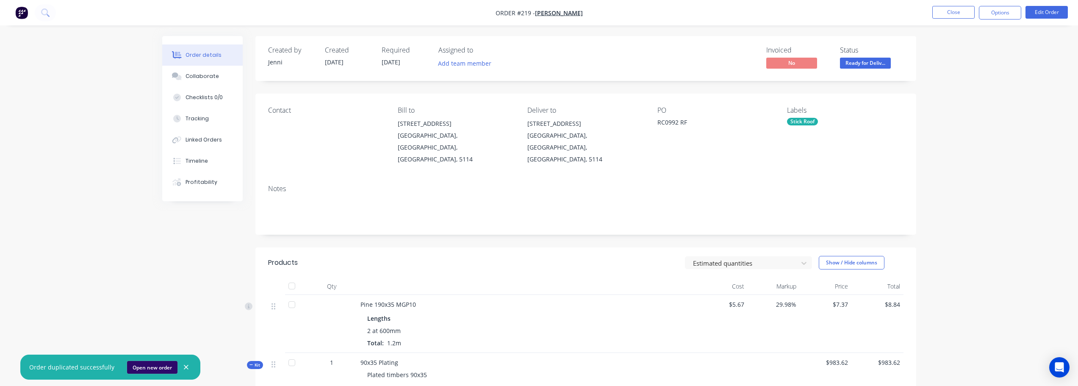
click at [134, 372] on button "Open new order" at bounding box center [152, 367] width 50 height 13
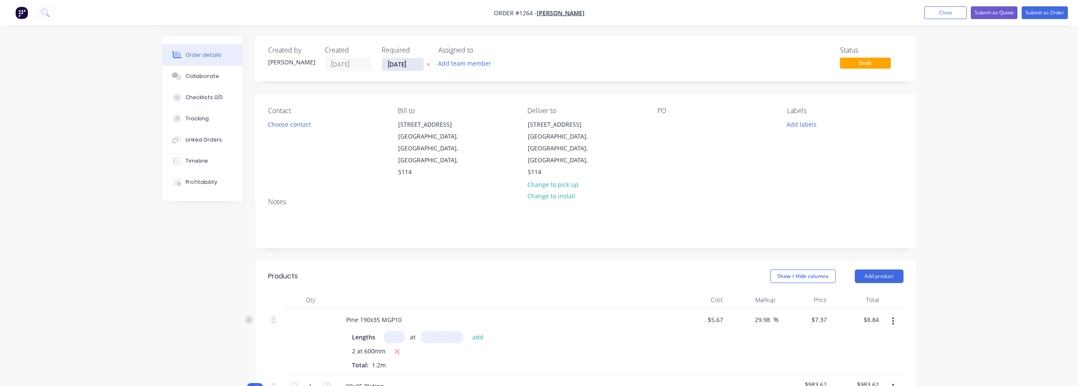
click at [395, 66] on input "[DATE]" at bounding box center [403, 64] width 42 height 13
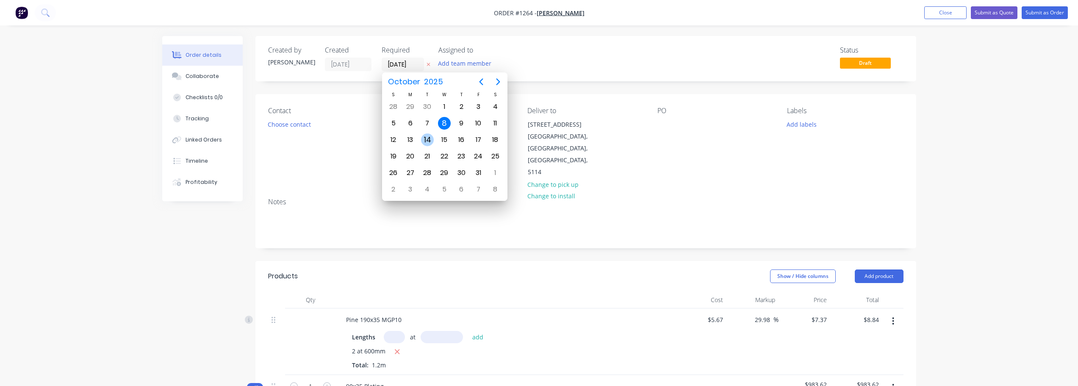
click at [423, 138] on div "14" at bounding box center [427, 139] width 13 height 13
type input "14/10/25"
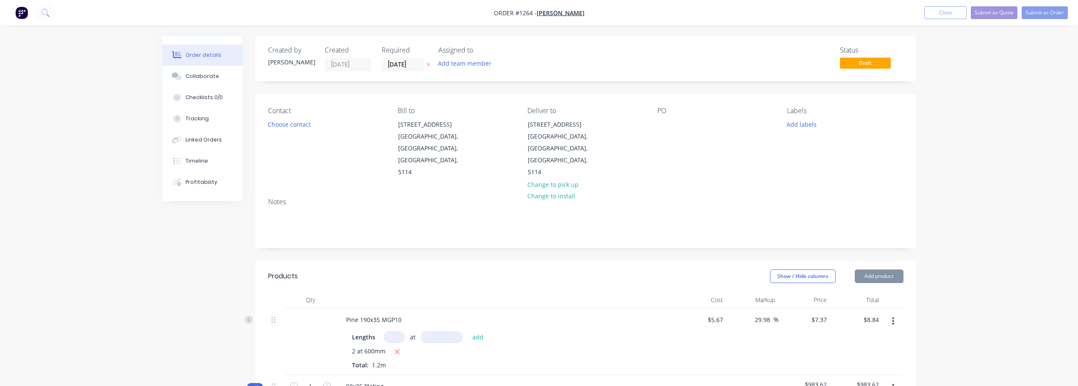
click at [691, 147] on div "PO" at bounding box center [716, 143] width 116 height 72
click at [667, 125] on div at bounding box center [665, 124] width 14 height 12
click at [894, 314] on button "button" at bounding box center [893, 321] width 20 height 15
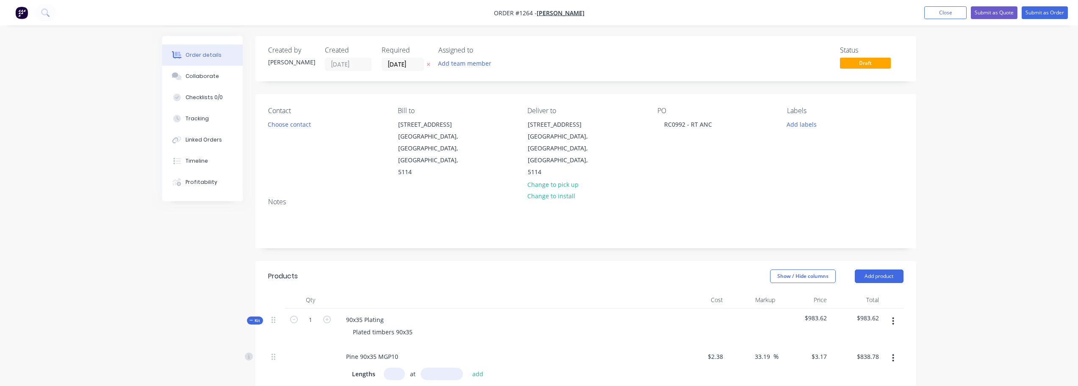
click at [893, 314] on button "button" at bounding box center [893, 321] width 20 height 15
click at [897, 314] on button "button" at bounding box center [893, 321] width 20 height 15
drag, startPoint x: 893, startPoint y: 297, endPoint x: 892, endPoint y: 308, distance: 10.7
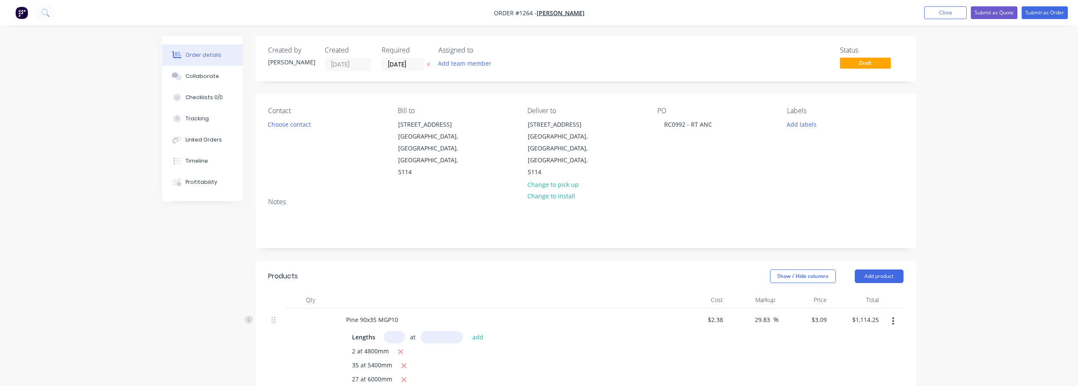
click at [893, 317] on icon "button" at bounding box center [894, 321] width 2 height 8
drag, startPoint x: 894, startPoint y: 303, endPoint x: 891, endPoint y: 342, distance: 39.5
click at [894, 308] on div at bounding box center [893, 341] width 21 height 67
click at [892, 314] on button "button" at bounding box center [893, 321] width 20 height 15
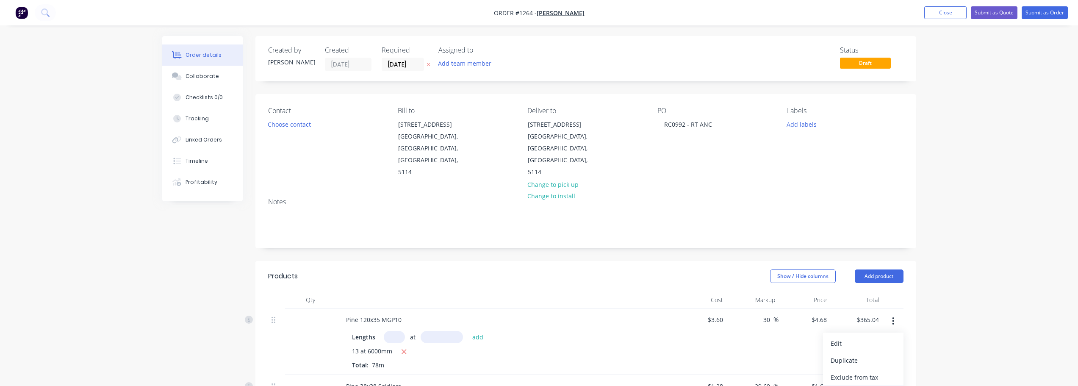
drag, startPoint x: 854, startPoint y: 373, endPoint x: 867, endPoint y: 357, distance: 20.8
click at [894, 317] on icon "button" at bounding box center [893, 321] width 2 height 9
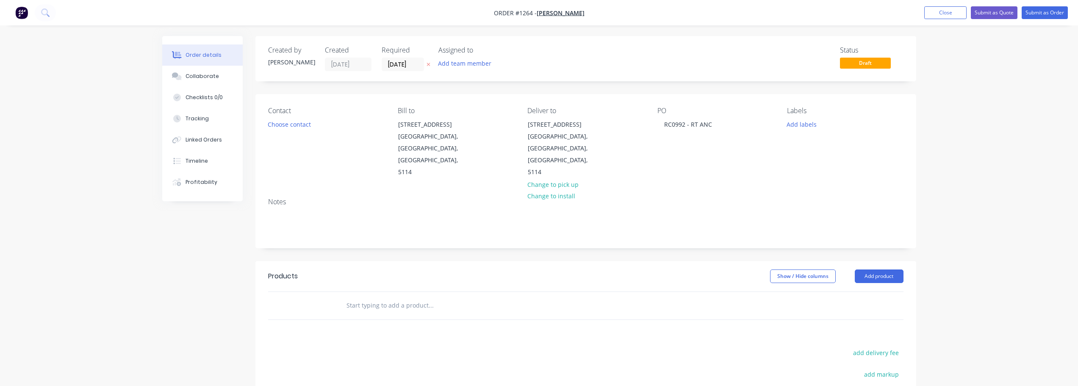
click at [419, 297] on input "text" at bounding box center [430, 305] width 169 height 17
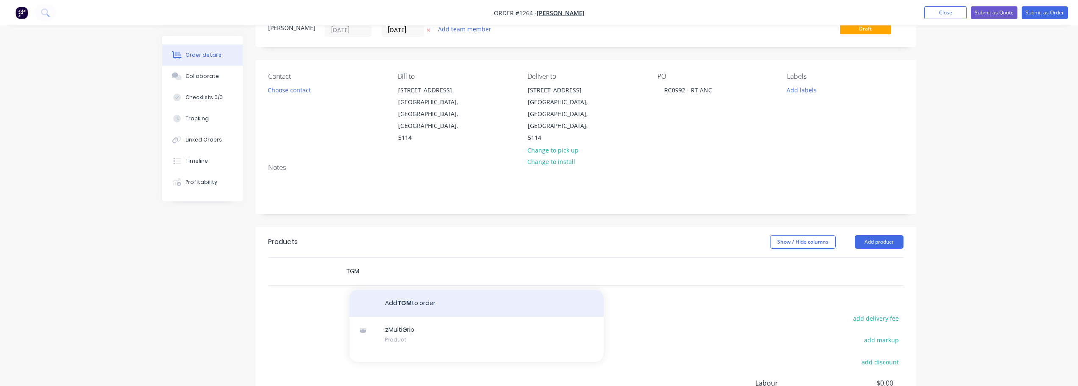
scroll to position [85, 0]
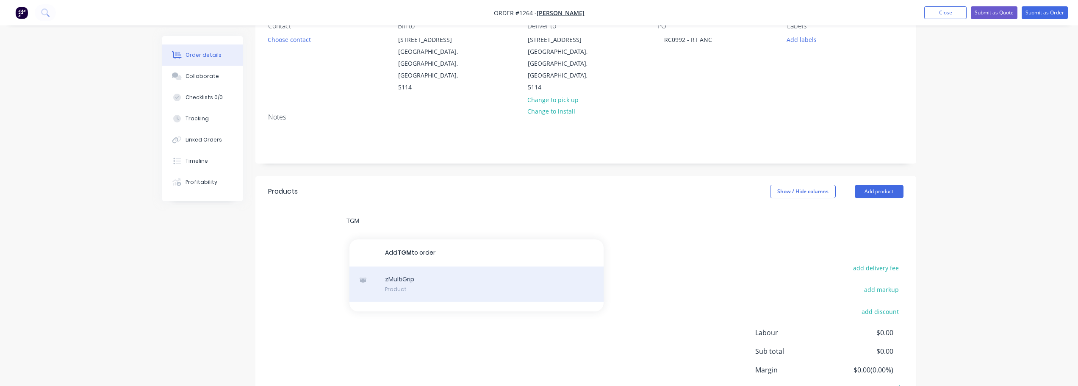
type input "TGM"
click at [460, 267] on div "zMultiGrip Product" at bounding box center [477, 285] width 254 height 36
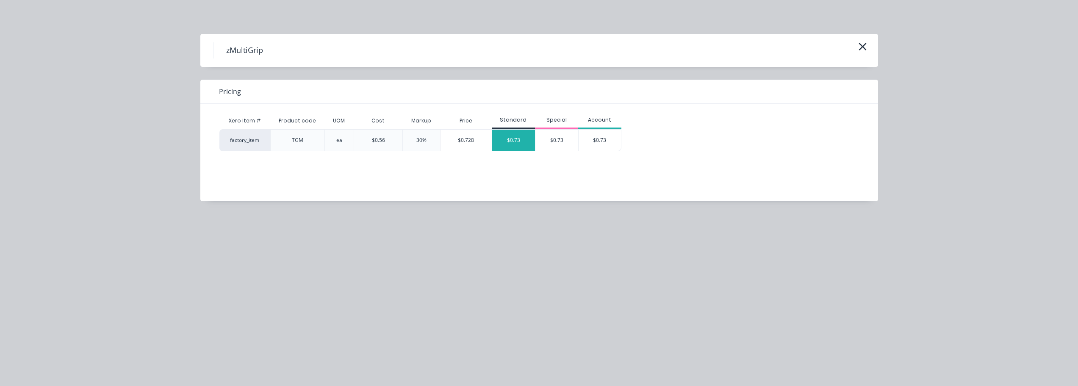
click at [504, 140] on div "$0.73" at bounding box center [513, 140] width 43 height 21
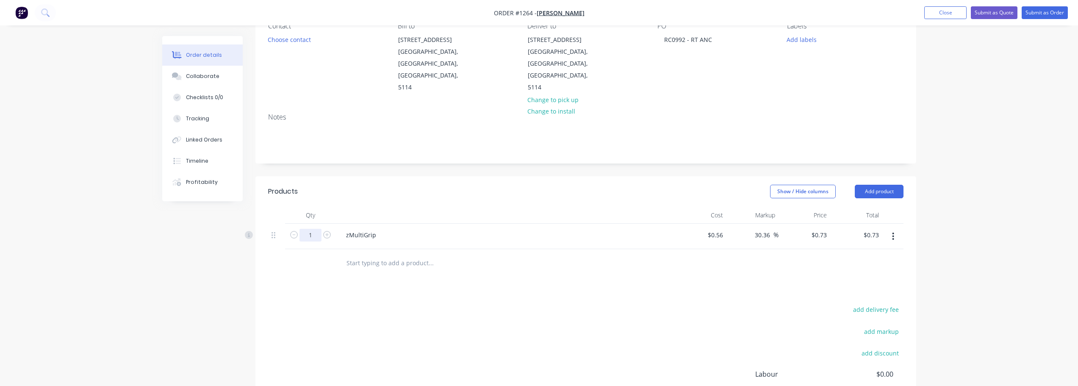
click at [311, 229] on input "1" at bounding box center [311, 235] width 22 height 13
type input "28"
type input "$20.44"
click at [382, 254] on input "text" at bounding box center [430, 262] width 169 height 17
type input "S"
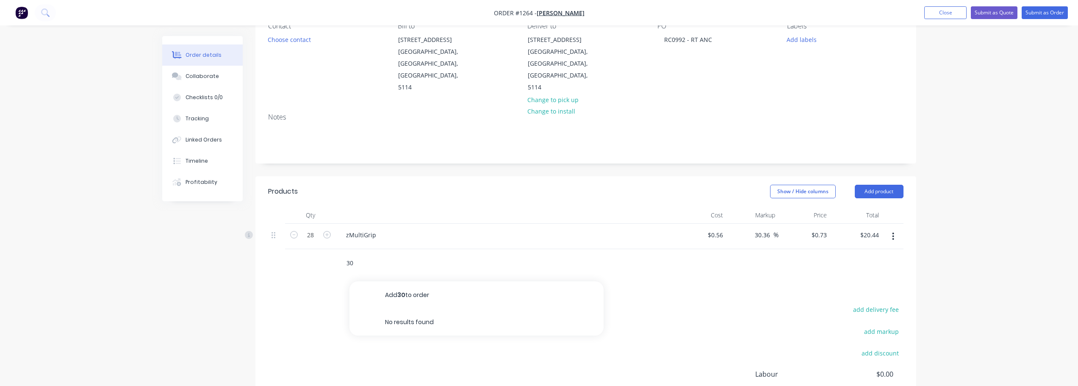
type input "3"
type input "S"
type input "s"
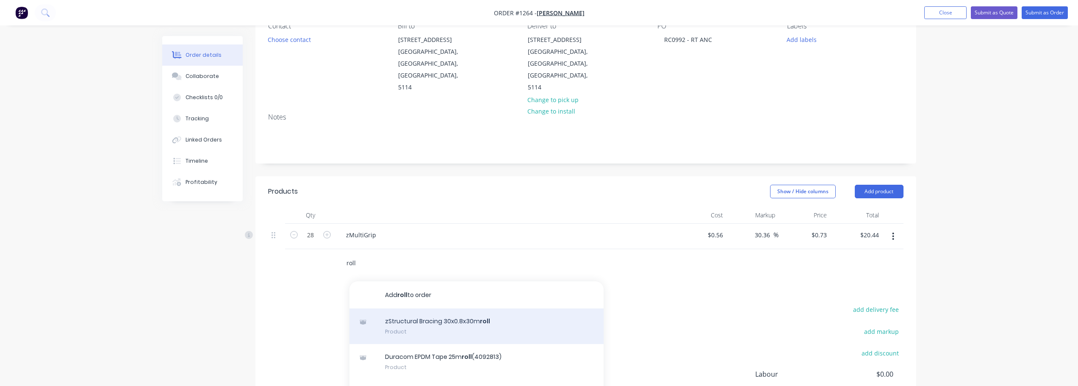
type input "roll"
click at [500, 308] on div "zStructural Bracing 30x0.8x30m roll Product" at bounding box center [477, 326] width 254 height 36
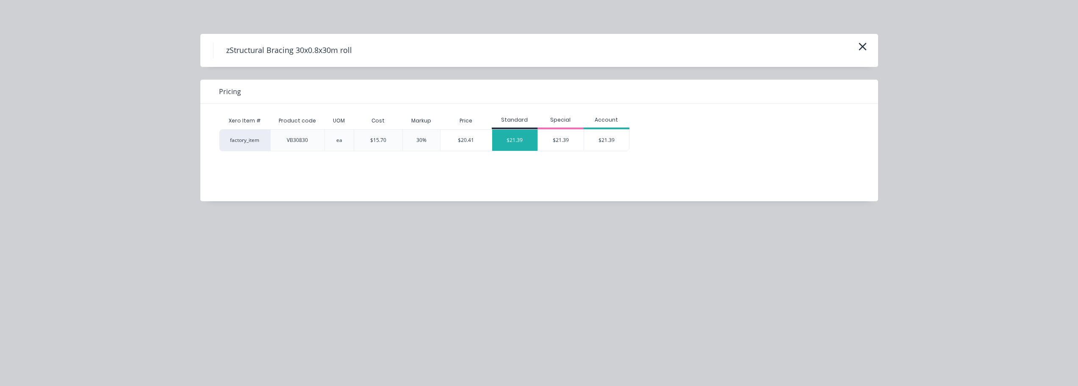
click at [520, 148] on div "$21.39" at bounding box center [515, 140] width 46 height 21
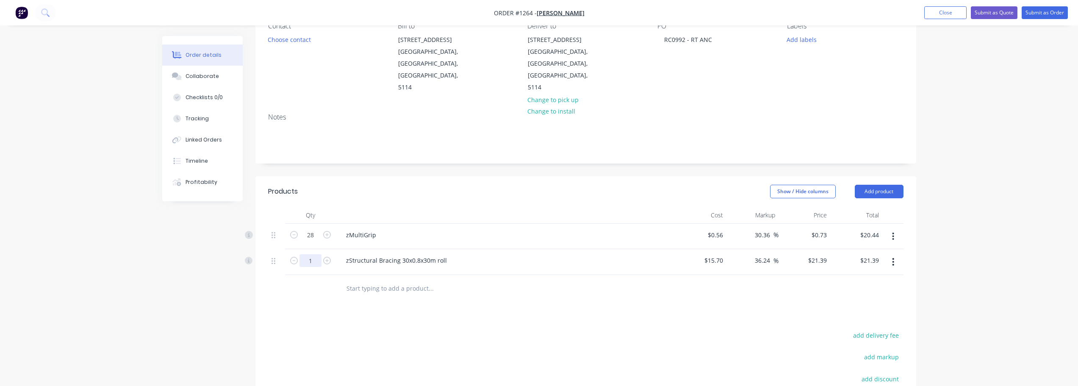
click at [310, 254] on input "1" at bounding box center [311, 260] width 22 height 13
click at [498, 280] on div "Products Show / Hide columns Add product Qty Cost Markup Price Total 28 zMultiG…" at bounding box center [585, 341] width 661 height 330
click at [397, 280] on input "text" at bounding box center [430, 288] width 169 height 17
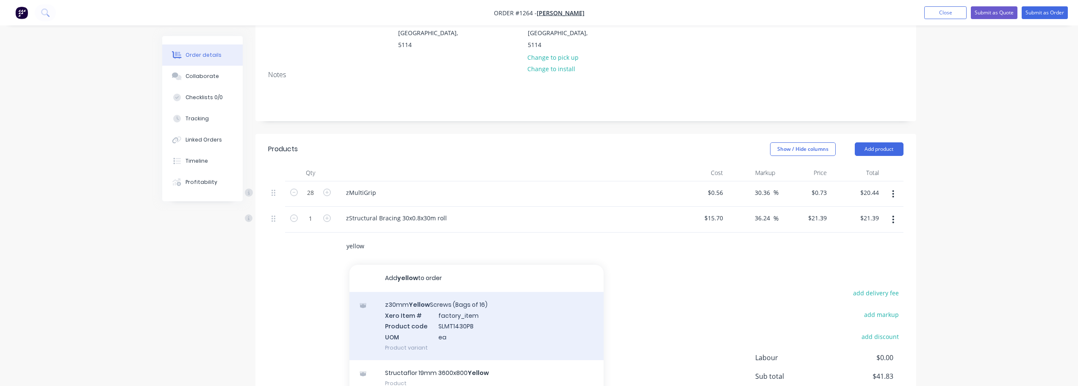
type input "yellow"
click at [466, 304] on div "z30mm Yellow Screws (Bags of 16) Xero Item # factory_item Product code SLMT1430…" at bounding box center [477, 326] width 254 height 68
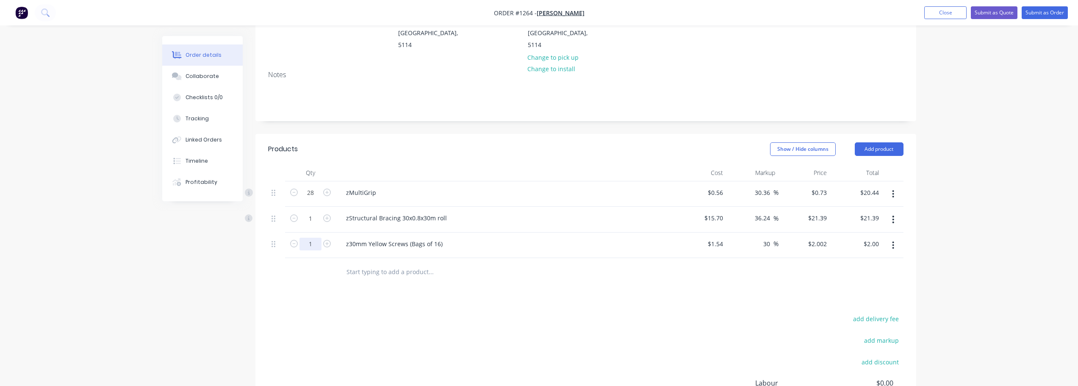
click at [311, 238] on input "1" at bounding box center [311, 244] width 22 height 13
type input "11"
type input "$22.02"
click at [482, 271] on div "Products Show / Hide columns Add product Qty Cost Markup Price Total 28 zMultiG…" at bounding box center [585, 311] width 661 height 355
click at [407, 263] on input "text" at bounding box center [430, 271] width 169 height 17
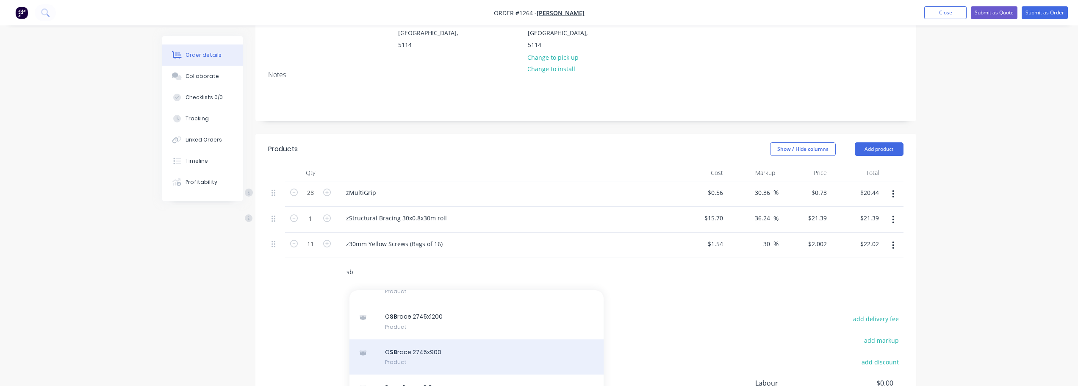
scroll to position [297, 0]
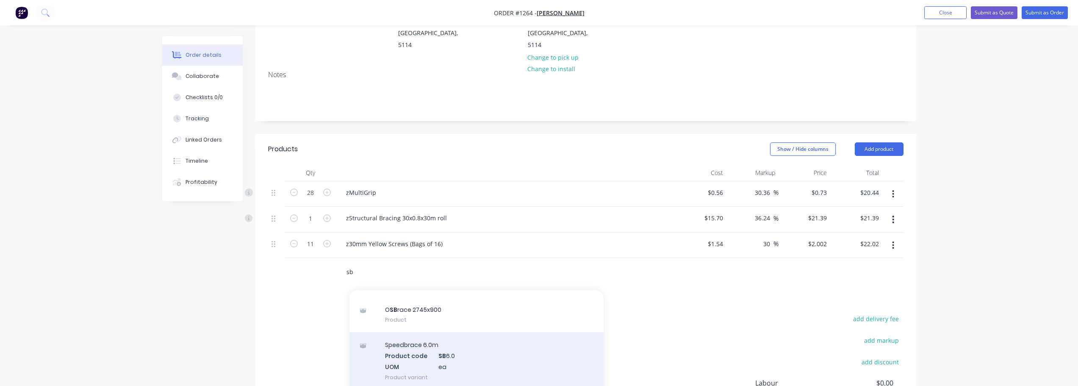
type input "sb"
click at [444, 332] on div "Speedbrace 6.0m Product code SB 6.0 UOM ea Product variant" at bounding box center [477, 360] width 254 height 57
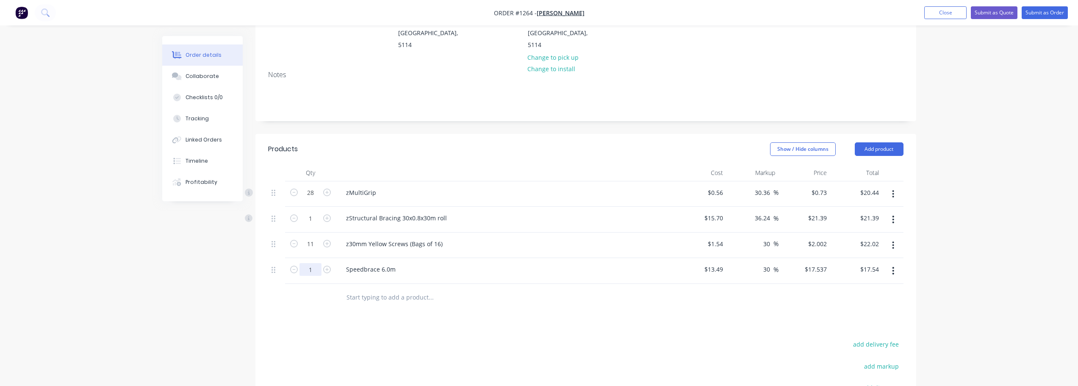
click at [314, 263] on input "1" at bounding box center [311, 269] width 22 height 13
type input "40"
type input "$701.48"
click at [351, 294] on div "Products Show / Hide columns Add product Qty Cost Markup Price Total 28 zMultiG…" at bounding box center [585, 324] width 661 height 381
click at [404, 263] on div "Speedbrace 6.0m" at bounding box center [505, 269] width 332 height 12
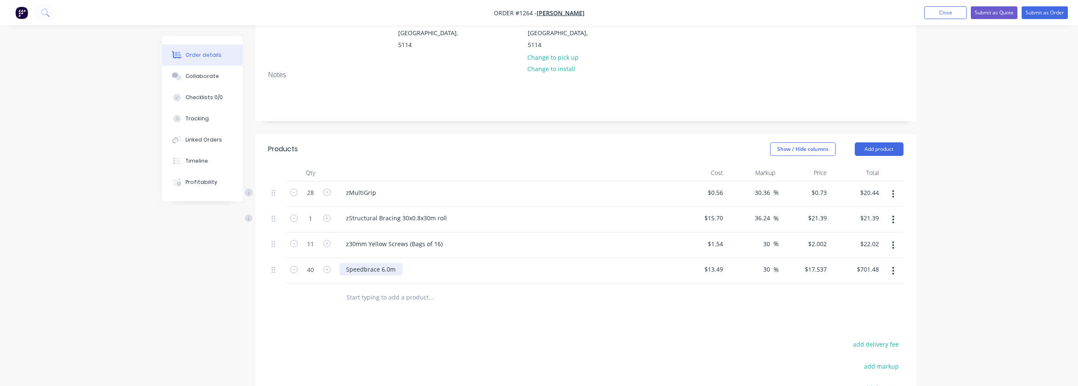
click at [399, 263] on div "Speedbrace 6.0m" at bounding box center [370, 269] width 63 height 12
click at [460, 290] on div "Products Show / Hide columns Add product Qty Cost Markup Price Total 28 zMultiG…" at bounding box center [585, 324] width 661 height 381
click at [407, 289] on input "text" at bounding box center [430, 297] width 169 height 17
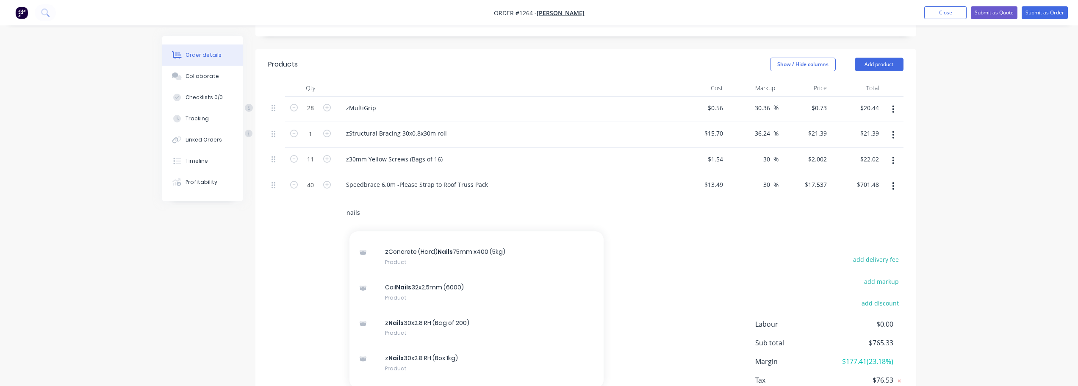
scroll to position [466, 0]
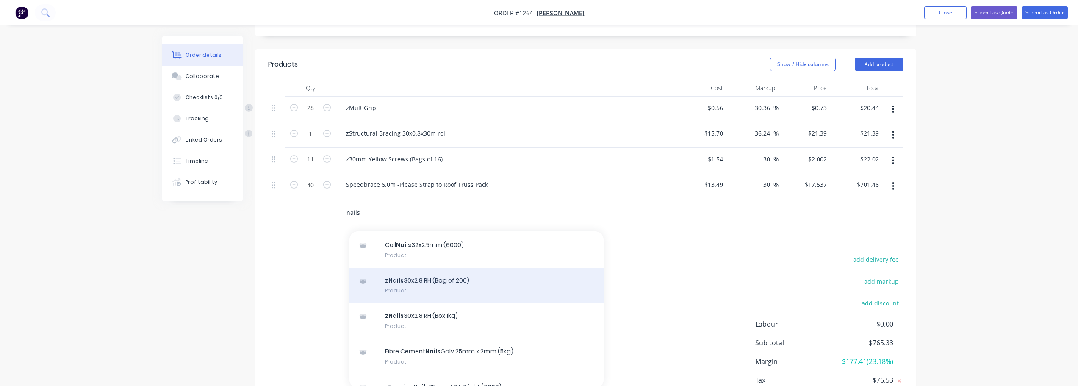
type input "nails"
click at [434, 268] on div "z Nails 30x2.8 RH (Bag of 200) Product" at bounding box center [477, 286] width 254 height 36
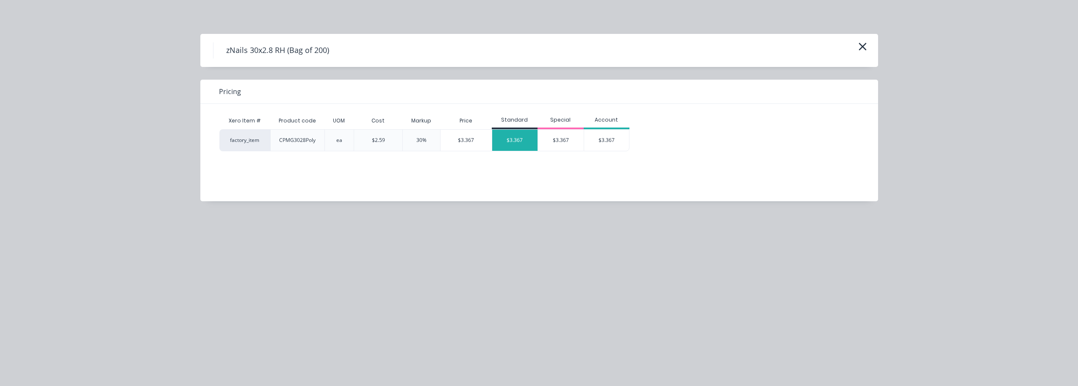
click at [523, 141] on div "$3.367" at bounding box center [515, 140] width 46 height 21
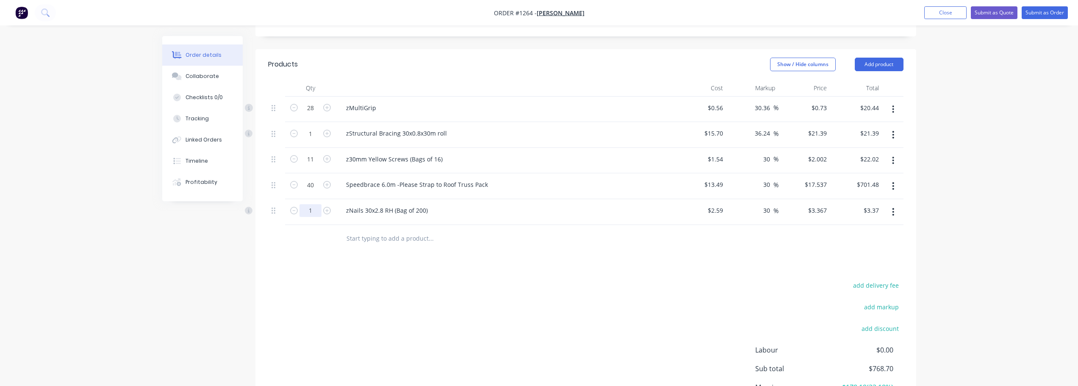
click at [310, 204] on input "1" at bounding box center [311, 210] width 22 height 13
type input "7"
type input "$23.57"
click at [411, 280] on div "add delivery fee add markup add discount Labour $0.00 Sub total $768.70 Margin …" at bounding box center [586, 362] width 636 height 164
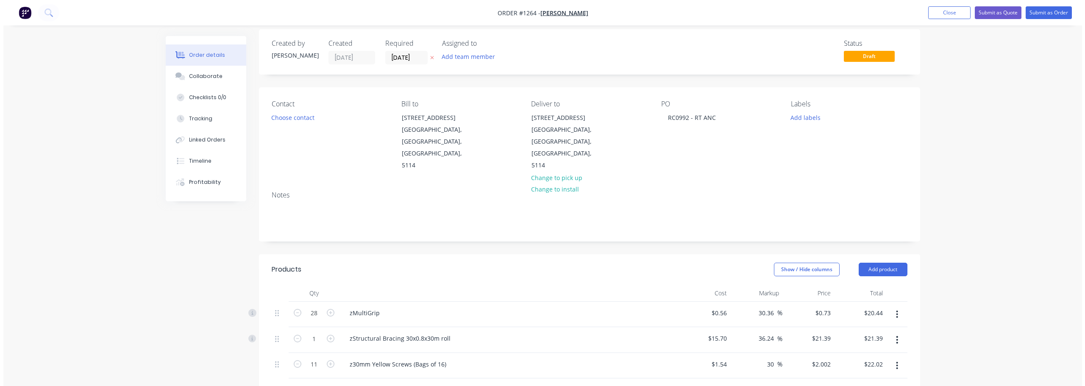
scroll to position [0, 0]
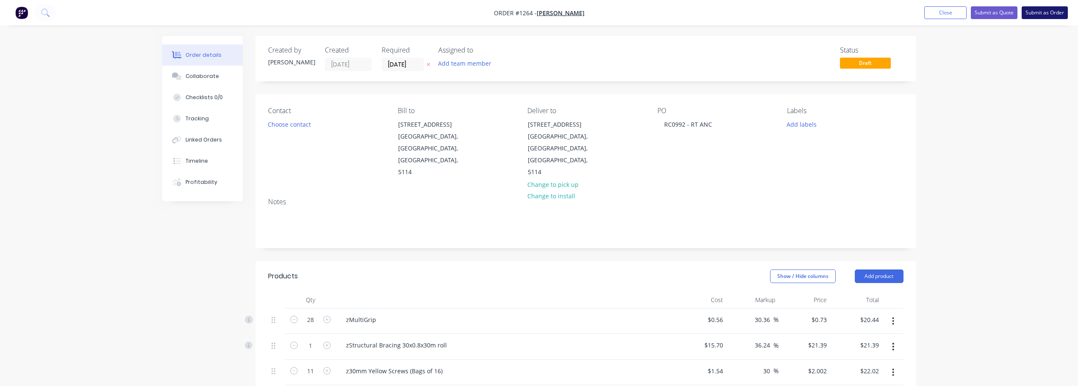
click at [1037, 17] on button "Submit as Order" at bounding box center [1045, 12] width 46 height 13
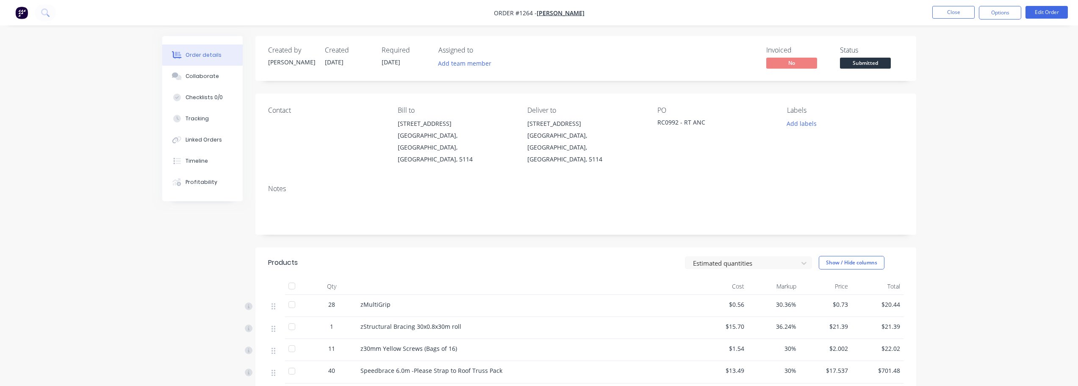
click at [887, 61] on span "Submitted" at bounding box center [865, 63] width 51 height 11
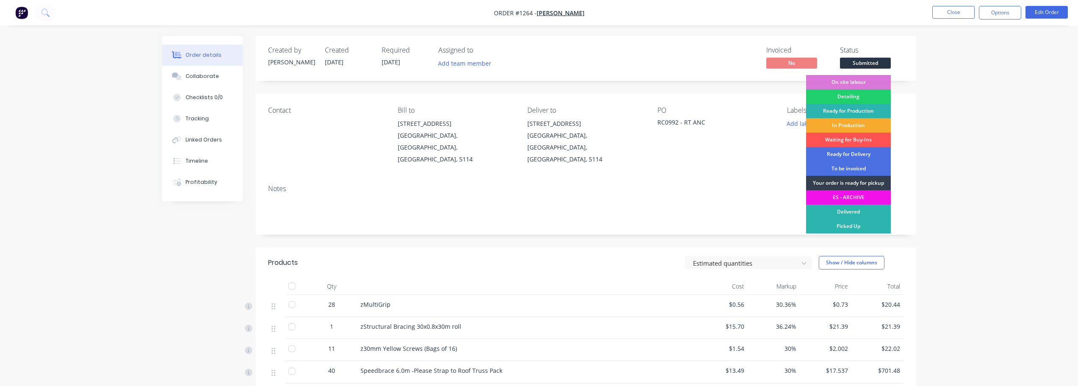
click at [861, 125] on div "In Production" at bounding box center [848, 125] width 85 height 14
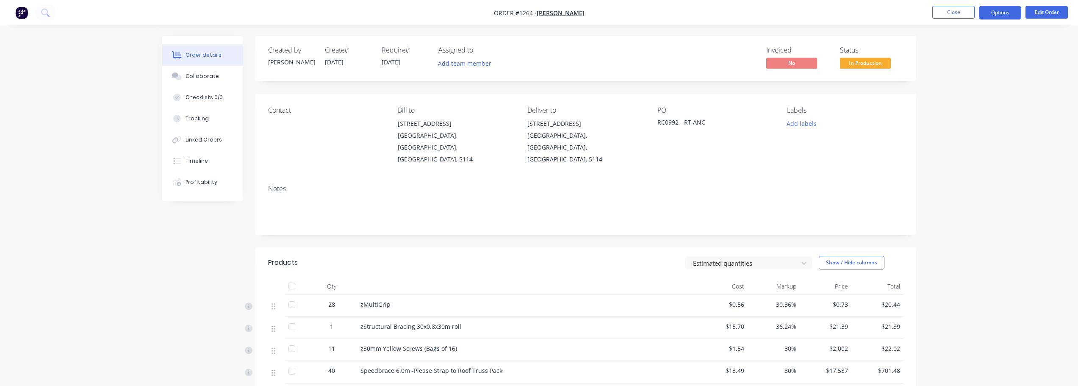
click at [996, 16] on button "Options" at bounding box center [1000, 13] width 42 height 14
click at [982, 97] on div "Work Order" at bounding box center [975, 102] width 78 height 12
click at [978, 82] on div "Without pricing" at bounding box center [975, 85] width 78 height 12
click at [950, 12] on button "Close" at bounding box center [954, 12] width 42 height 13
